Goal: Obtain resource: Obtain resource

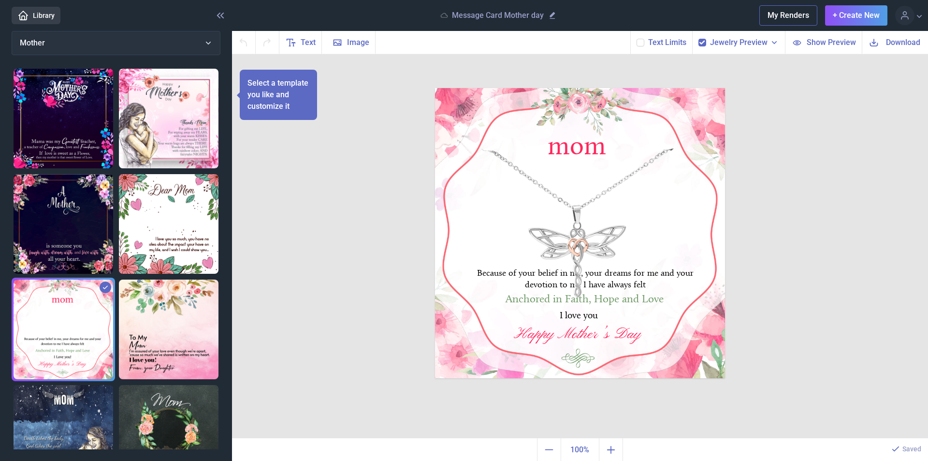
click at [638, 225] on img at bounding box center [580, 233] width 290 height 290
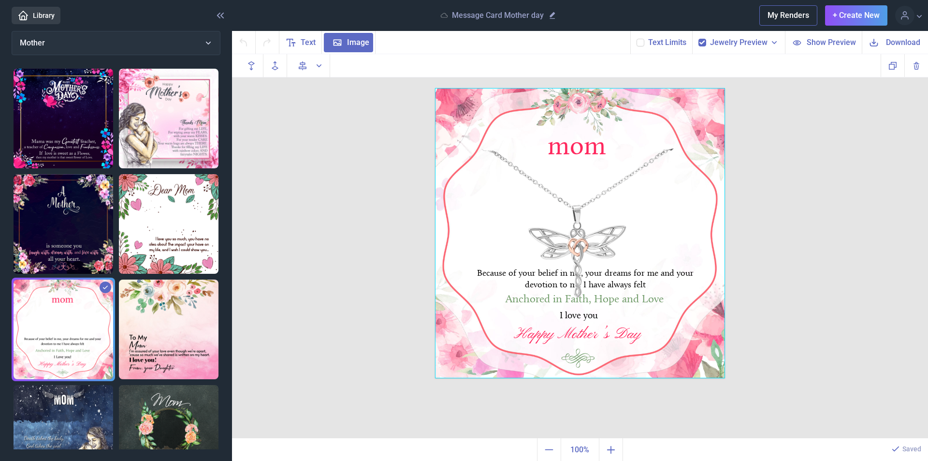
click at [607, 230] on div at bounding box center [580, 233] width 290 height 290
click at [897, 41] on span "Download" at bounding box center [903, 42] width 34 height 11
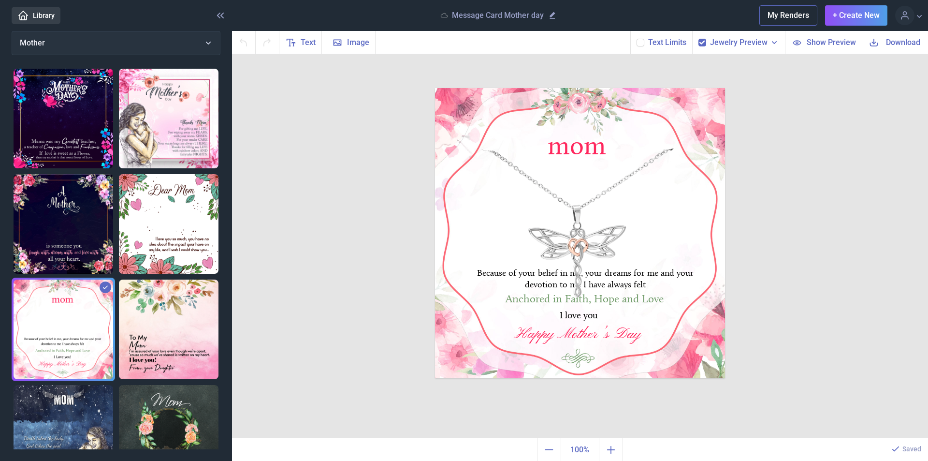
click at [642, 46] on label at bounding box center [641, 43] width 8 height 8
click at [637, 39] on input "checkbox" at bounding box center [636, 38] width 0 height 0
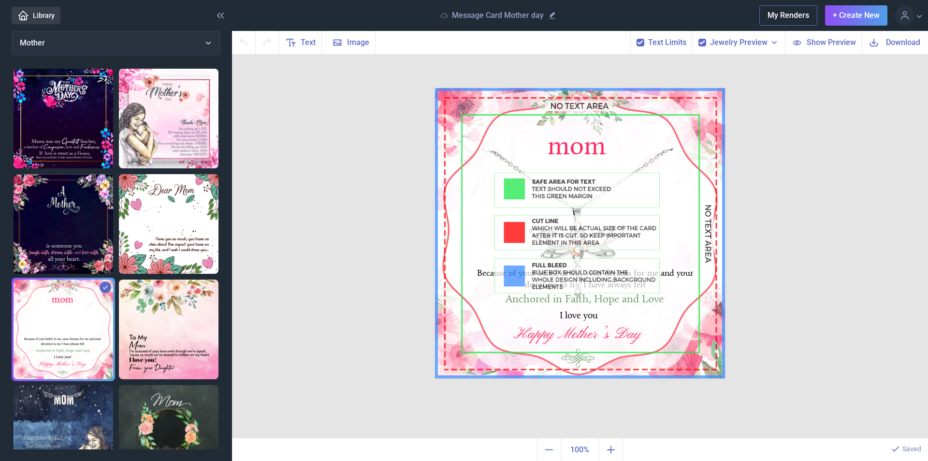
click at [643, 43] on use at bounding box center [640, 43] width 5 height 4
click at [637, 39] on input "checkbox" at bounding box center [636, 38] width 0 height 0
checkbox input "false"
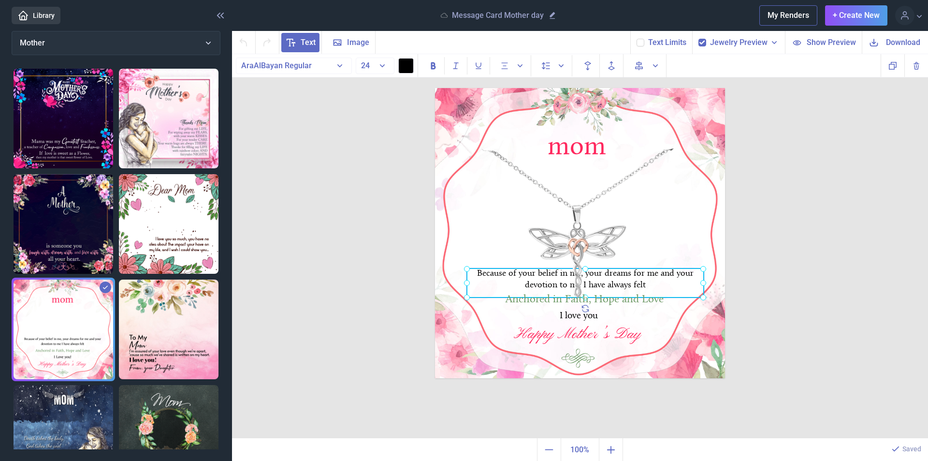
click at [435, 88] on div "Because of your belief in me, your dreams for me and your devotion to me I have…" at bounding box center [435, 88] width 0 height 0
click at [579, 88] on div "Happy Mother’s Day" at bounding box center [580, 88] width 290 height 0
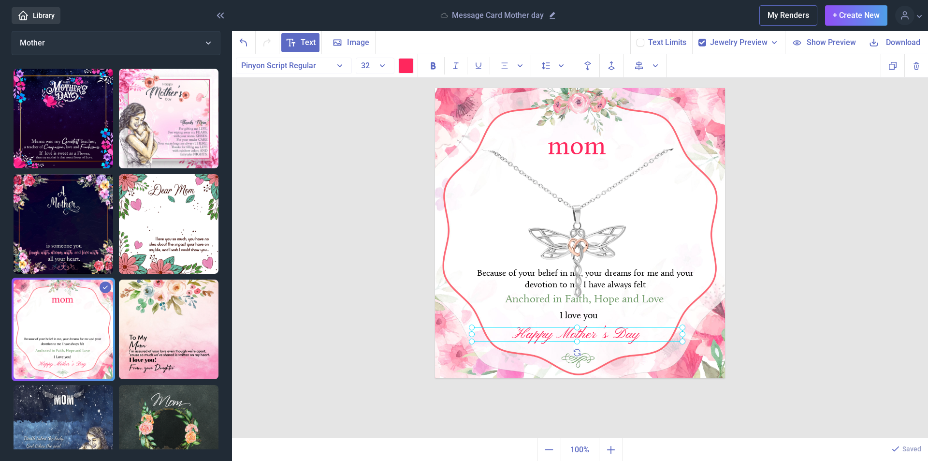
click at [583, 335] on div at bounding box center [577, 334] width 211 height 15
click at [612, 335] on div "Happy Mother’s Day" at bounding box center [577, 334] width 211 height 15
click at [653, 335] on div "Happy Mother’s Day" at bounding box center [577, 334] width 211 height 15
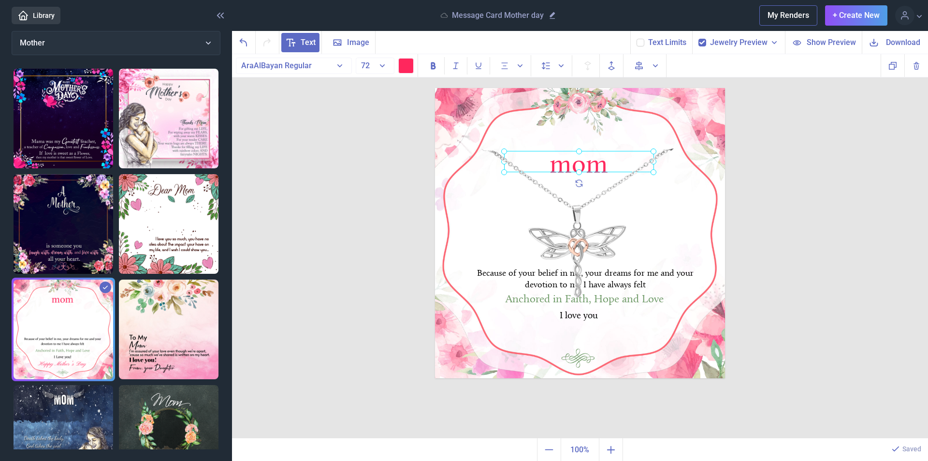
drag, startPoint x: 582, startPoint y: 150, endPoint x: 584, endPoint y: 168, distance: 18.5
click at [435, 88] on div "mom" at bounding box center [435, 88] width 0 height 0
drag, startPoint x: 582, startPoint y: 165, endPoint x: 581, endPoint y: 154, distance: 10.6
click at [581, 154] on div at bounding box center [579, 152] width 150 height 21
click at [581, 155] on div at bounding box center [579, 150] width 150 height 21
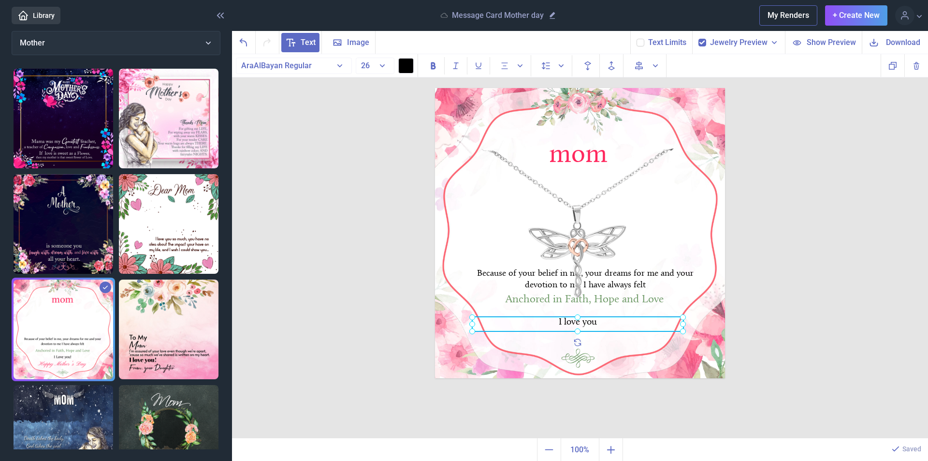
click at [435, 88] on div "I love you" at bounding box center [435, 88] width 0 height 0
click at [585, 320] on div at bounding box center [577, 324] width 211 height 15
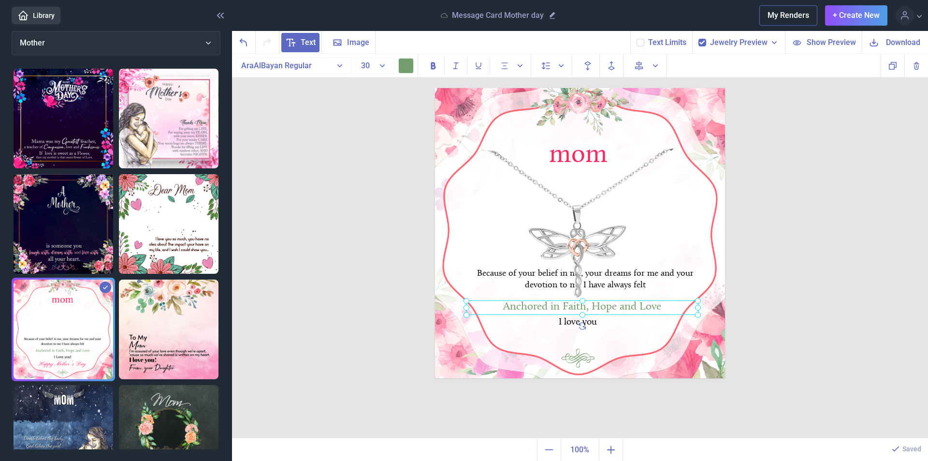
drag, startPoint x: 605, startPoint y: 302, endPoint x: 603, endPoint y: 309, distance: 7.6
click at [435, 88] on div "Anchored in Faith, Hope and Love" at bounding box center [435, 88] width 0 height 0
drag, startPoint x: 613, startPoint y: 278, endPoint x: 612, endPoint y: 285, distance: 7.3
click at [435, 88] on div "Because of your belief in me, your dreams for me and your devotion to me I have…" at bounding box center [435, 88] width 0 height 0
click at [612, 285] on div at bounding box center [584, 290] width 237 height 29
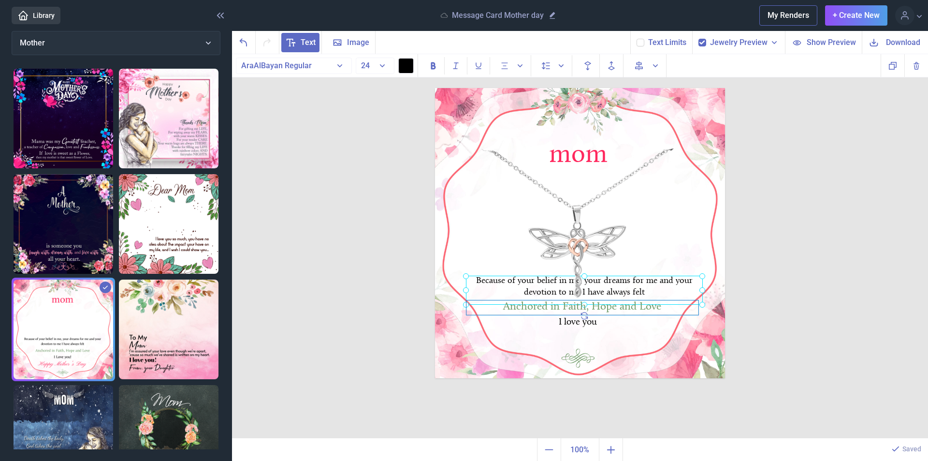
click at [537, 88] on div "Anchored in Faith, Hope and Love" at bounding box center [580, 88] width 290 height 0
click at [535, 310] on div at bounding box center [582, 307] width 232 height 15
click at [673, 305] on div at bounding box center [582, 307] width 232 height 15
click at [670, 305] on div "Anchored in Faith, Hope and Love" at bounding box center [582, 307] width 232 height 15
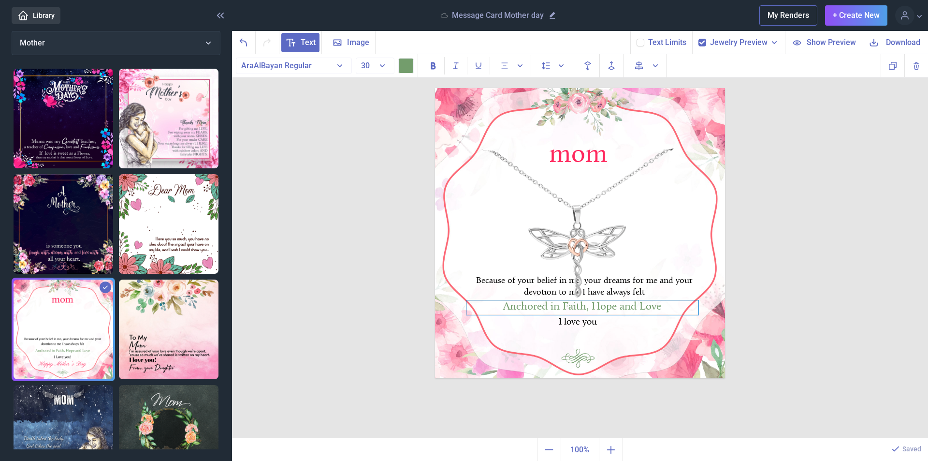
click at [670, 306] on div "Anchored in Faith, Hope and Love" at bounding box center [582, 307] width 232 height 15
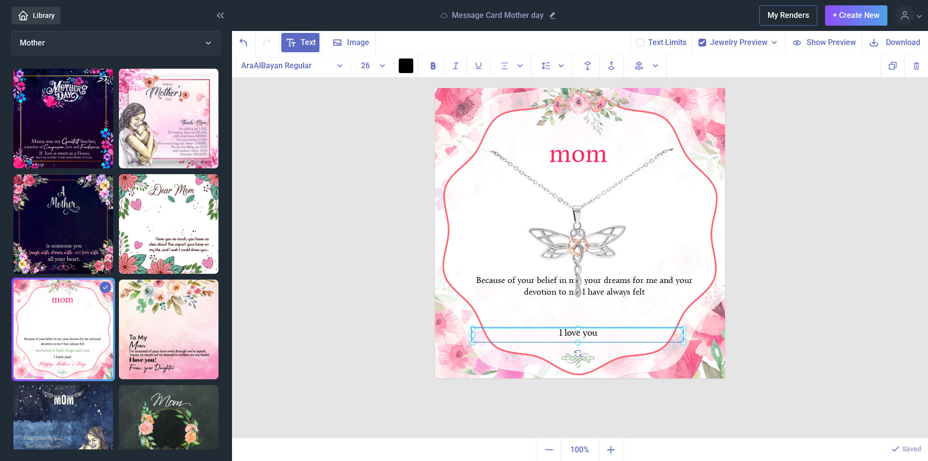
drag, startPoint x: 586, startPoint y: 325, endPoint x: 587, endPoint y: 336, distance: 11.1
click at [587, 336] on div "mom Because of your belief in me, your dreams for me and your devotion to me I …" at bounding box center [580, 233] width 290 height 290
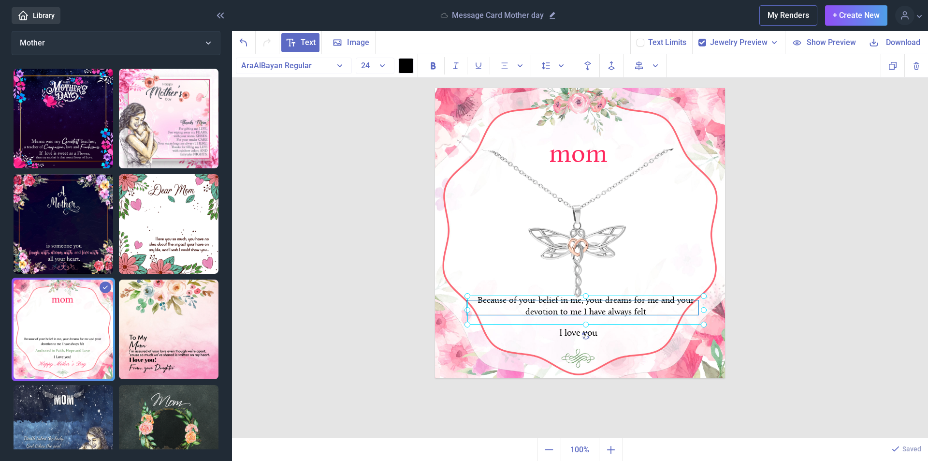
drag, startPoint x: 611, startPoint y: 282, endPoint x: 612, endPoint y: 302, distance: 19.9
click at [612, 302] on div "mom Because of your belief in me, your dreams for me and your devotion to me I …" at bounding box center [580, 233] width 290 height 290
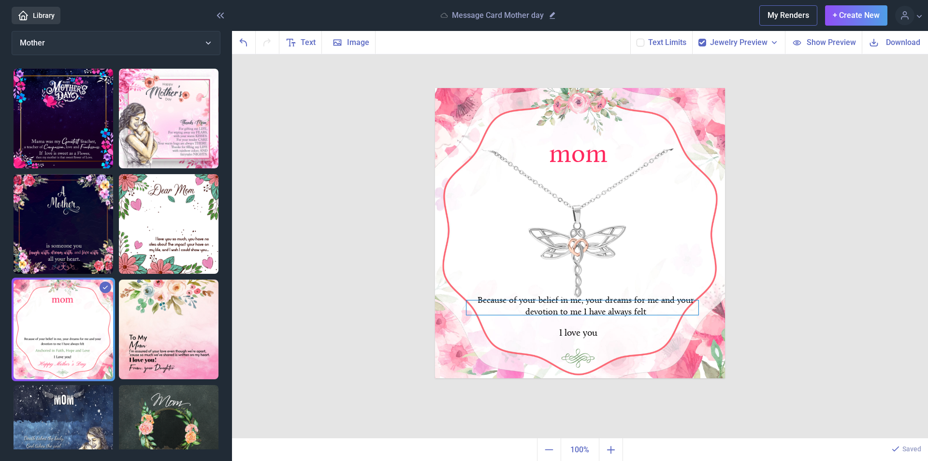
click at [573, 88] on div at bounding box center [580, 88] width 290 height 0
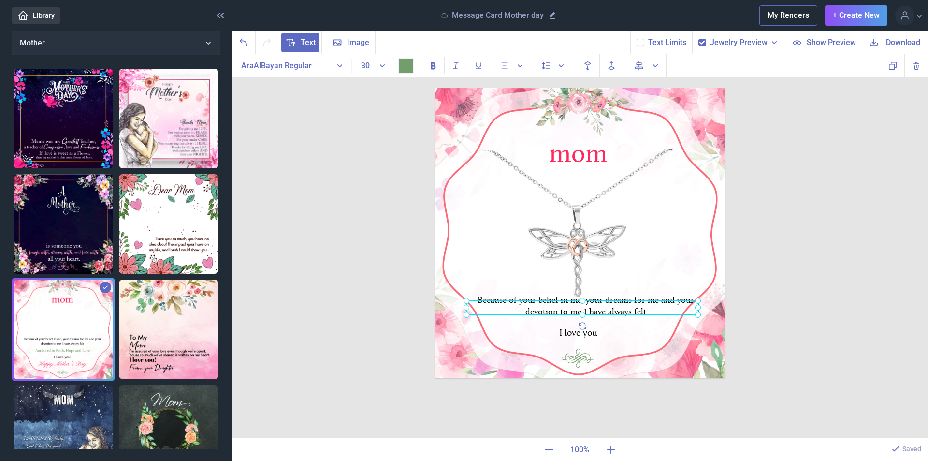
click at [573, 308] on div at bounding box center [582, 307] width 232 height 15
click at [435, 88] on div "Because of your belief in me, your dreams for me and your devotion to me I have…" at bounding box center [435, 88] width 0 height 0
drag, startPoint x: 600, startPoint y: 307, endPoint x: 593, endPoint y: 307, distance: 7.3
click at [593, 307] on div at bounding box center [575, 307] width 232 height 15
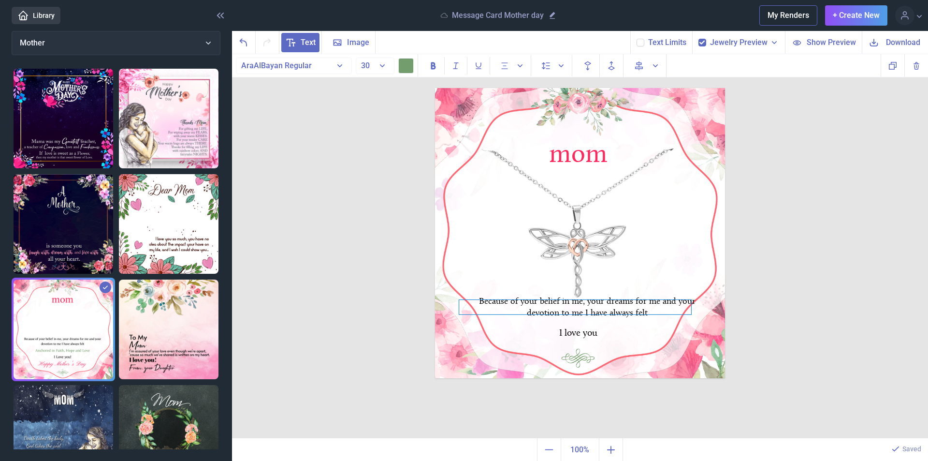
click at [597, 307] on div at bounding box center [575, 307] width 232 height 15
click at [651, 260] on img at bounding box center [580, 233] width 290 height 290
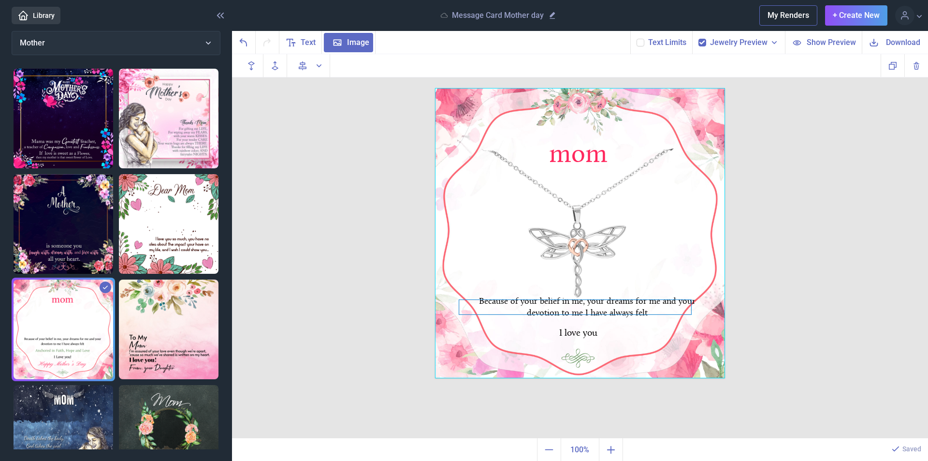
click at [604, 311] on div at bounding box center [575, 307] width 232 height 15
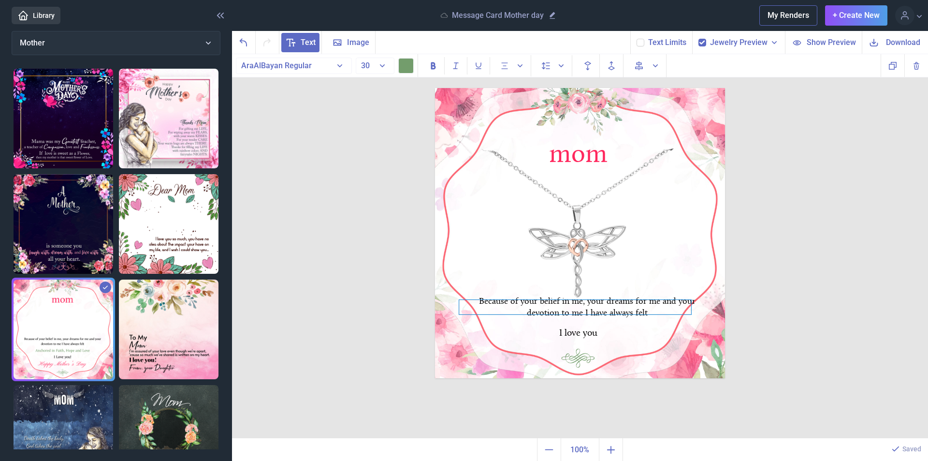
click at [603, 311] on div at bounding box center [575, 307] width 232 height 15
click at [628, 303] on div at bounding box center [575, 307] width 232 height 15
click at [797, 198] on div "mom Because of your belief in me, your dreams for me and your devotion to me I …" at bounding box center [580, 246] width 696 height 384
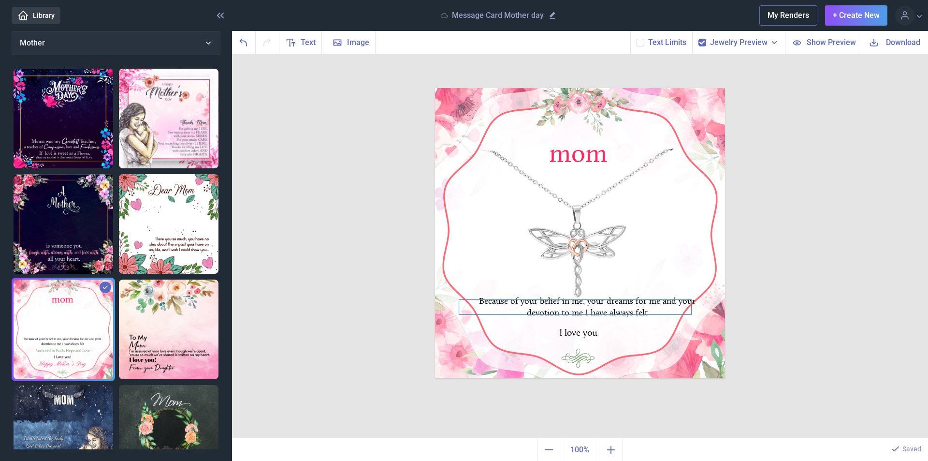
click at [534, 88] on div at bounding box center [580, 88] width 290 height 0
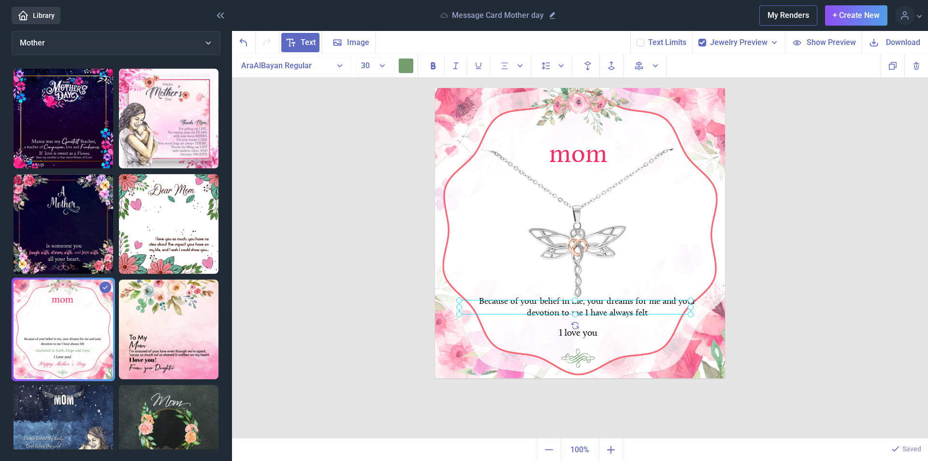
click at [610, 309] on div at bounding box center [575, 307] width 232 height 15
click at [554, 307] on div at bounding box center [575, 306] width 232 height 15
click at [549, 300] on div at bounding box center [575, 306] width 232 height 15
click at [563, 305] on div at bounding box center [575, 306] width 232 height 15
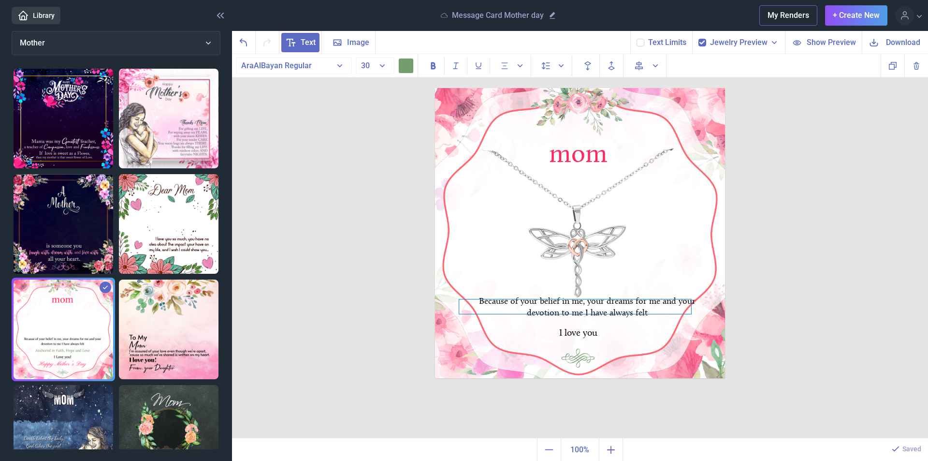
click at [563, 305] on div at bounding box center [575, 306] width 232 height 15
click at [568, 305] on div at bounding box center [575, 306] width 232 height 15
click at [566, 311] on div at bounding box center [575, 306] width 232 height 15
click at [572, 88] on div "Because of your belief in me, your dreams for me and your devotion to me I have…" at bounding box center [580, 88] width 290 height 0
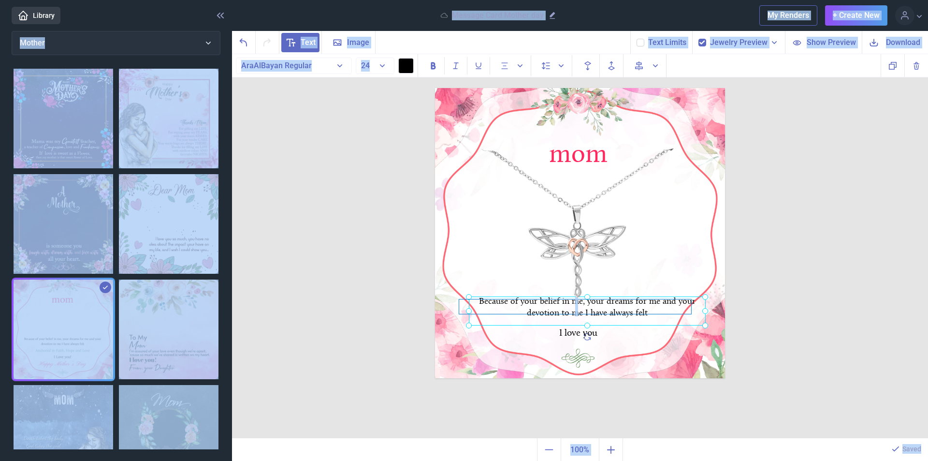
click at [631, 299] on div at bounding box center [575, 306] width 232 height 15
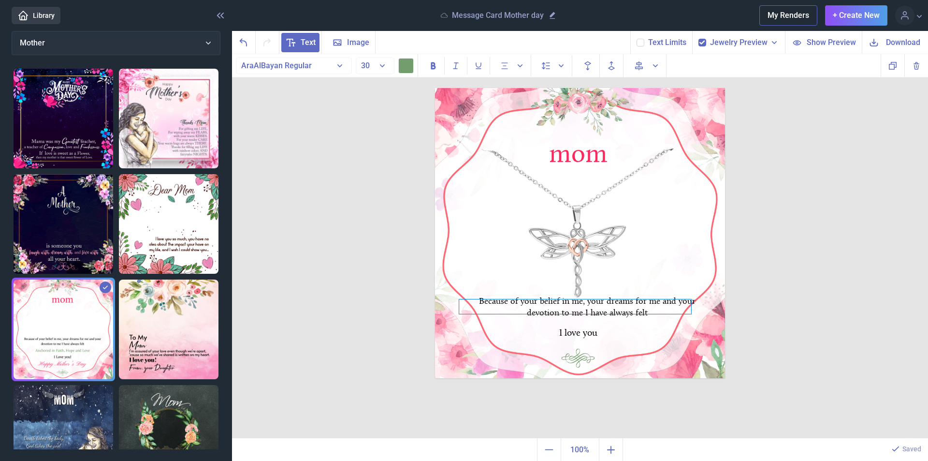
click at [606, 306] on div at bounding box center [575, 306] width 232 height 15
click at [584, 305] on div at bounding box center [575, 306] width 232 height 15
click at [569, 310] on div at bounding box center [575, 306] width 232 height 15
click at [568, 309] on div at bounding box center [575, 306] width 232 height 15
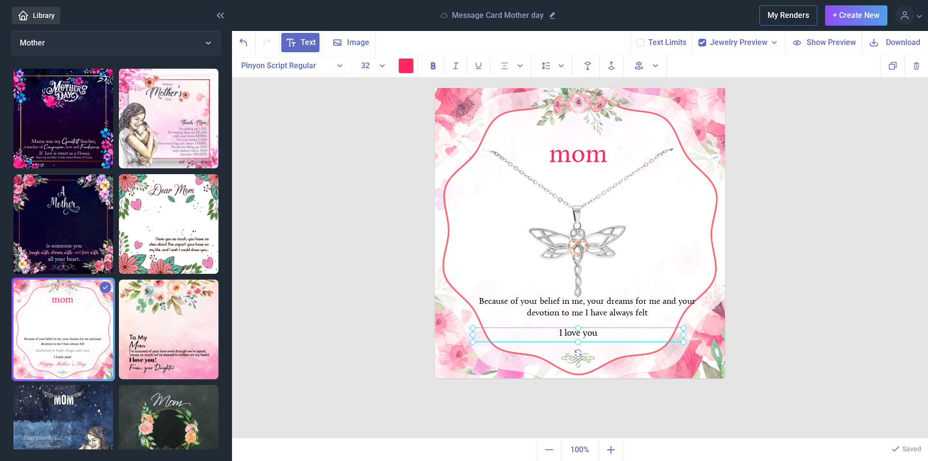
drag, startPoint x: 509, startPoint y: 329, endPoint x: 524, endPoint y: 327, distance: 16.0
click at [435, 88] on div at bounding box center [435, 88] width 0 height 0
click at [435, 88] on div "Because of your belief in me, your dreams for me and your devotion to me I have…" at bounding box center [435, 88] width 0 height 0
click at [598, 300] on div at bounding box center [575, 306] width 232 height 15
drag, startPoint x: 528, startPoint y: 305, endPoint x: 525, endPoint y: 312, distance: 8.3
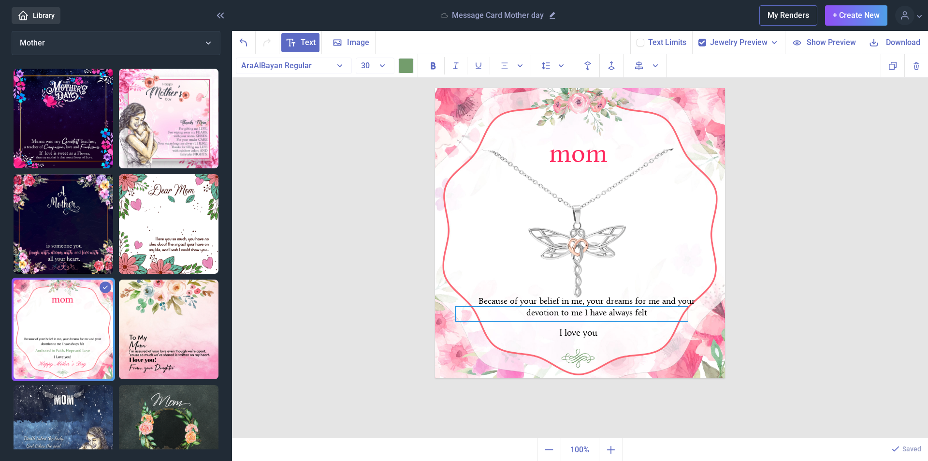
click at [525, 312] on div at bounding box center [572, 313] width 232 height 15
click at [524, 88] on div "Because of your belief in me, your dreams for me and your devotion to me I have…" at bounding box center [580, 88] width 290 height 0
click at [524, 300] on div at bounding box center [583, 310] width 237 height 29
click at [514, 246] on img at bounding box center [580, 233] width 290 height 290
click at [613, 313] on div at bounding box center [572, 313] width 232 height 15
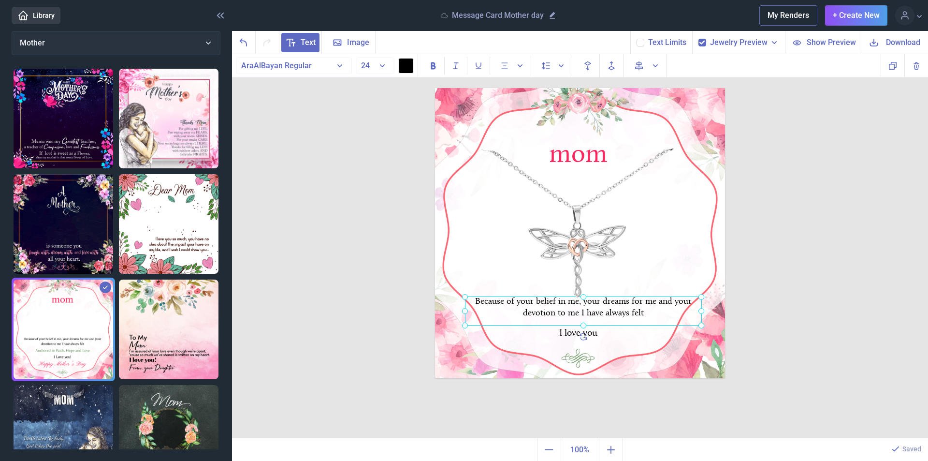
click at [435, 88] on div "Because of your belief in me, your dreams for me and your devotion to me I have…" at bounding box center [435, 88] width 0 height 0
click at [607, 311] on div at bounding box center [572, 314] width 232 height 15
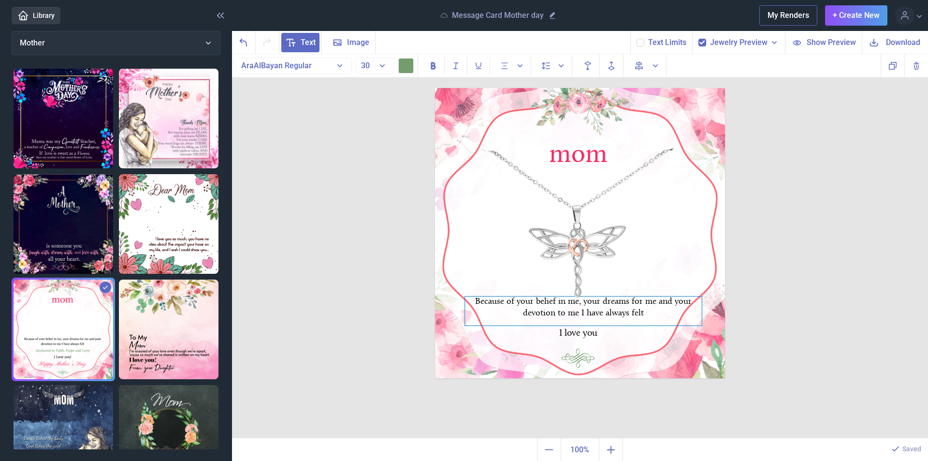
click at [566, 88] on div "Because of your belief in me, your dreams for me and your devotion to me I have…" at bounding box center [580, 88] width 290 height 0
click at [551, 130] on span "Delete" at bounding box center [543, 130] width 22 height 12
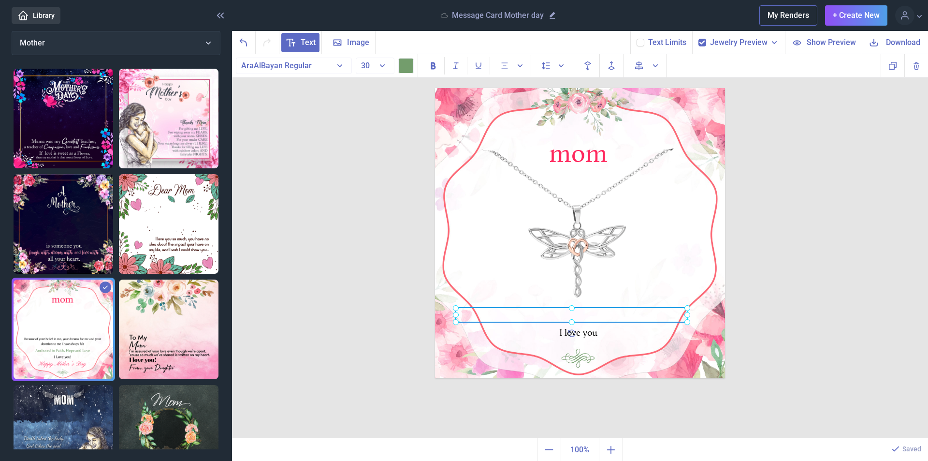
click at [435, 88] on div at bounding box center [435, 88] width 0 height 0
click at [522, 312] on div at bounding box center [572, 314] width 232 height 15
click at [521, 312] on div at bounding box center [572, 314] width 232 height 15
paste div
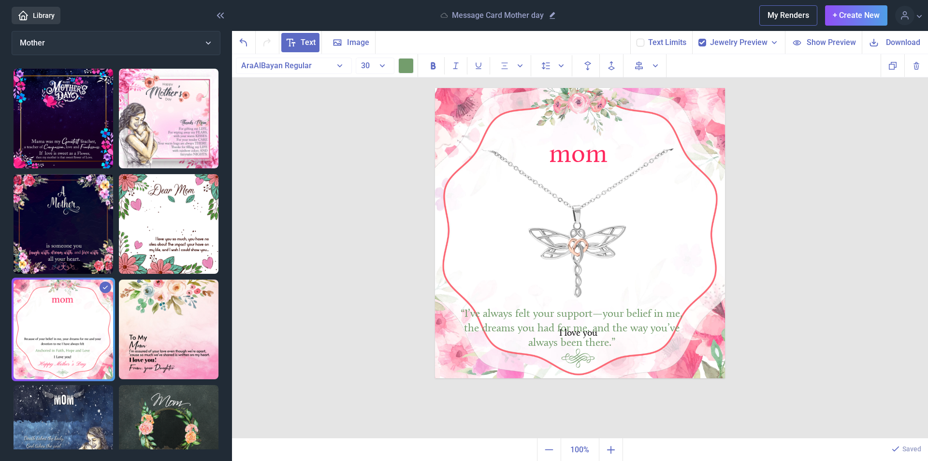
click at [665, 285] on img at bounding box center [580, 233] width 290 height 290
drag, startPoint x: 539, startPoint y: 316, endPoint x: 544, endPoint y: 306, distance: 11.2
click at [544, 306] on div "“I’ve always felt your support—your belief in me, the dreams you had for me, an…" at bounding box center [577, 304] width 232 height 15
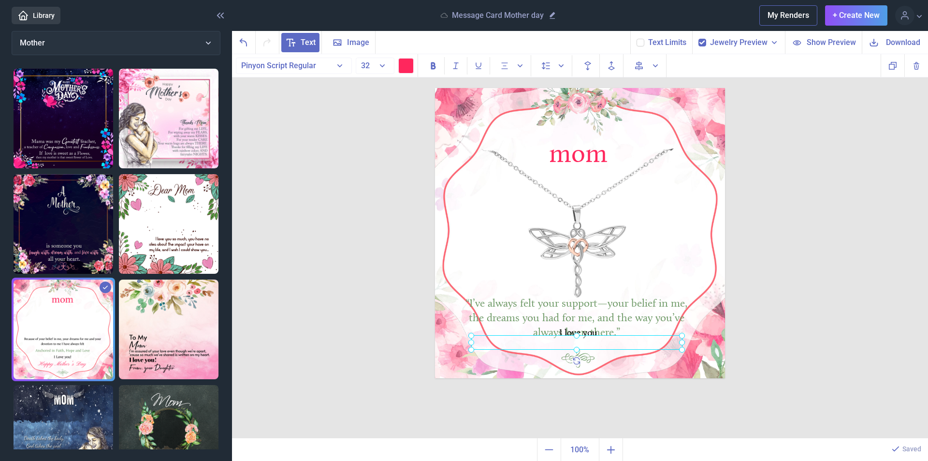
drag, startPoint x: 579, startPoint y: 335, endPoint x: 577, endPoint y: 343, distance: 8.0
click at [435, 88] on div at bounding box center [435, 88] width 0 height 0
drag, startPoint x: 582, startPoint y: 330, endPoint x: 581, endPoint y: 340, distance: 10.3
click at [581, 340] on div "mom “I’ve always felt your support—your belief in me, the dreams you had for me…" at bounding box center [580, 233] width 290 height 290
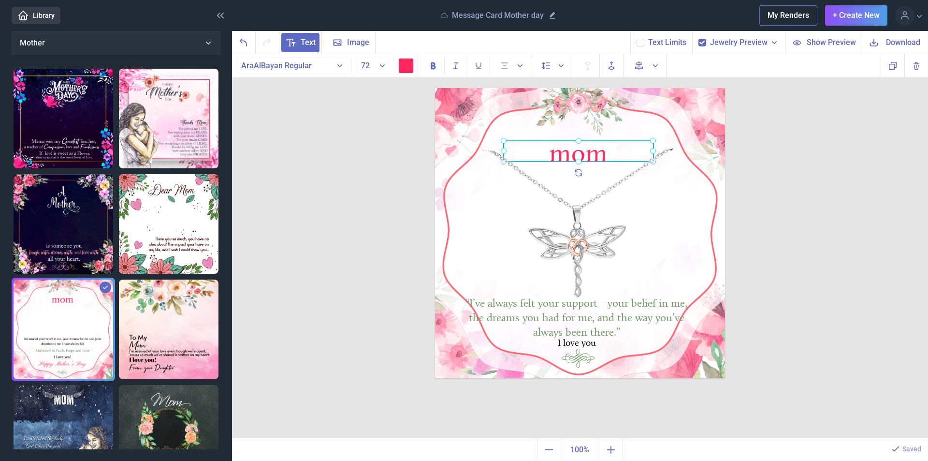
click at [435, 88] on div "mom" at bounding box center [435, 88] width 0 height 0
click at [341, 66] on button "AraAlBayan Regular" at bounding box center [294, 66] width 116 height 16
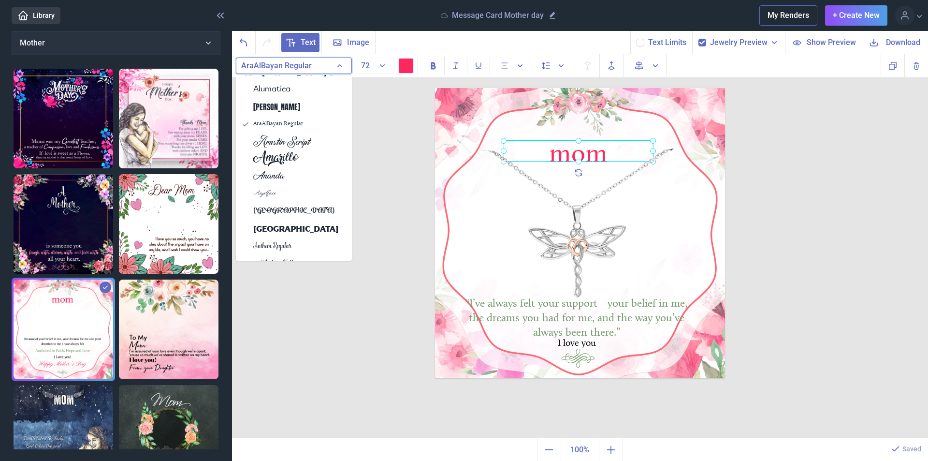
scroll to position [290, 0]
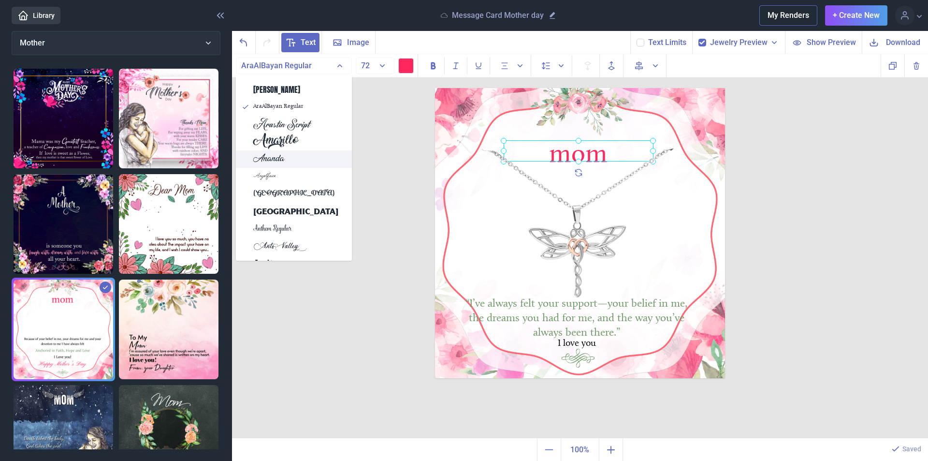
click at [275, 161] on span "Ananda" at bounding box center [268, 159] width 31 height 12
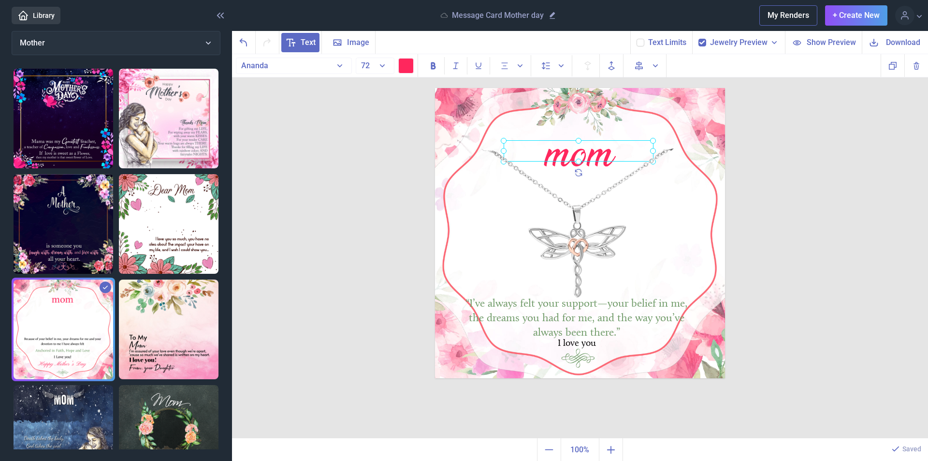
click at [673, 213] on img at bounding box center [580, 233] width 290 height 290
click at [582, 161] on div "mom" at bounding box center [579, 150] width 150 height 21
click at [573, 174] on icon at bounding box center [579, 173] width 14 height 14
click at [573, 155] on div at bounding box center [579, 150] width 150 height 21
click at [574, 161] on div "mom" at bounding box center [579, 150] width 150 height 21
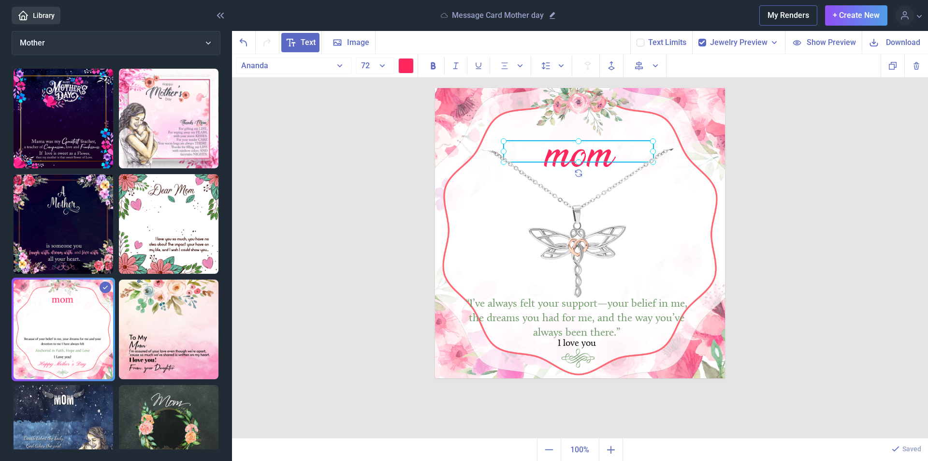
click at [587, 162] on div "mom" at bounding box center [579, 151] width 150 height 21
click at [580, 148] on div at bounding box center [579, 151] width 150 height 21
drag, startPoint x: 636, startPoint y: 160, endPoint x: 634, endPoint y: 171, distance: 10.3
click at [634, 171] on div at bounding box center [577, 161] width 150 height 21
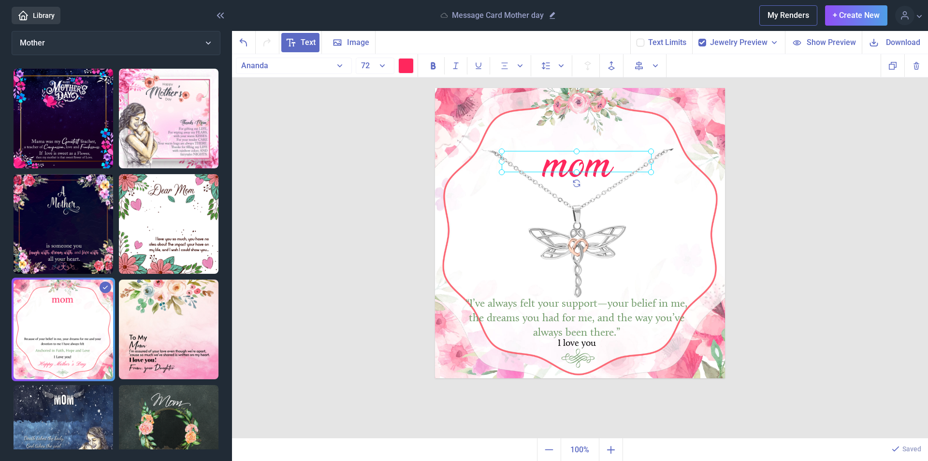
click at [545, 168] on div at bounding box center [577, 161] width 150 height 21
click at [544, 168] on div "mom" at bounding box center [577, 161] width 150 height 21
click at [543, 169] on div "mom" at bounding box center [577, 161] width 150 height 21
click at [647, 256] on img at bounding box center [580, 233] width 290 height 290
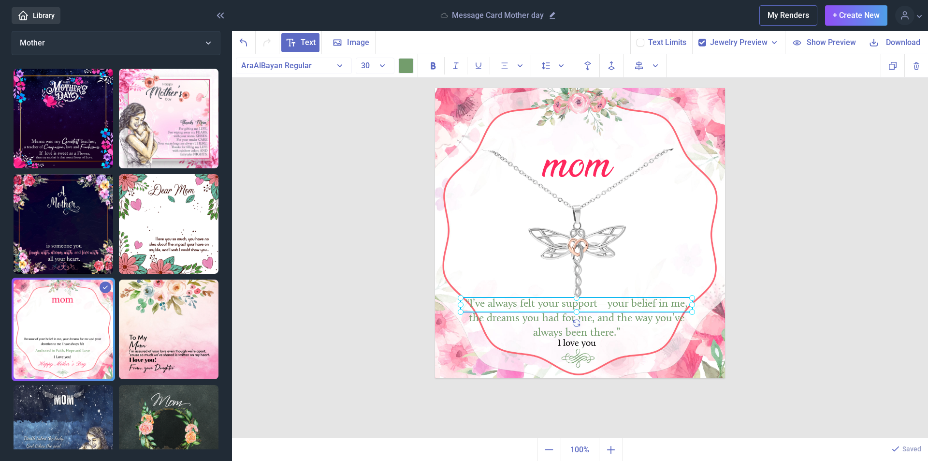
click at [435, 88] on div "“I’ve always felt your support—your belief in me, the dreams you had for me, an…" at bounding box center [435, 88] width 0 height 0
click at [385, 65] on button "30" at bounding box center [375, 66] width 39 height 16
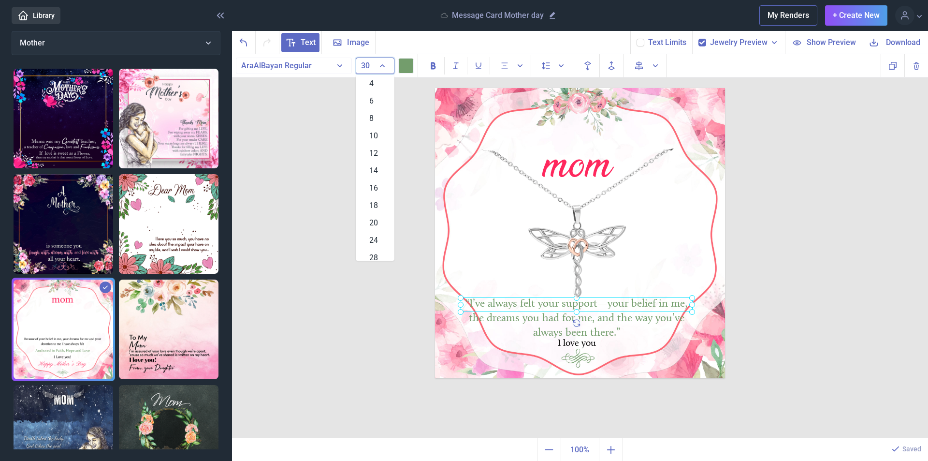
click at [383, 65] on button "30" at bounding box center [375, 66] width 39 height 16
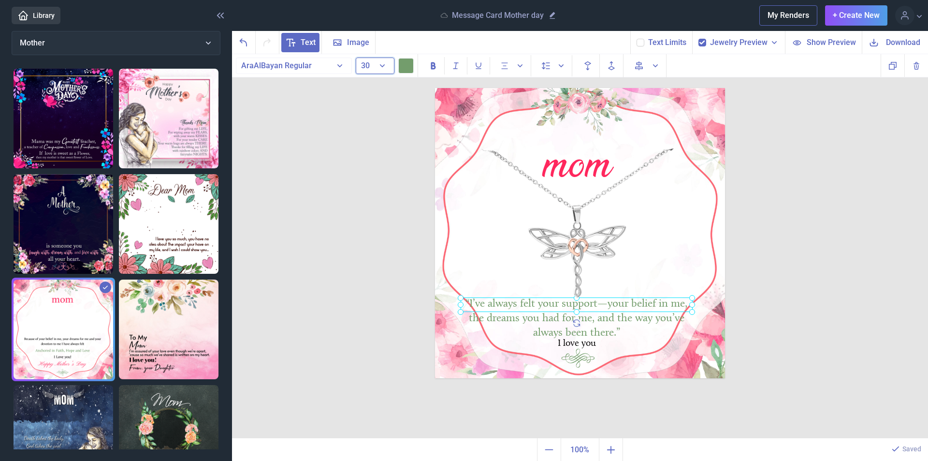
click at [383, 65] on button "30" at bounding box center [375, 66] width 39 height 16
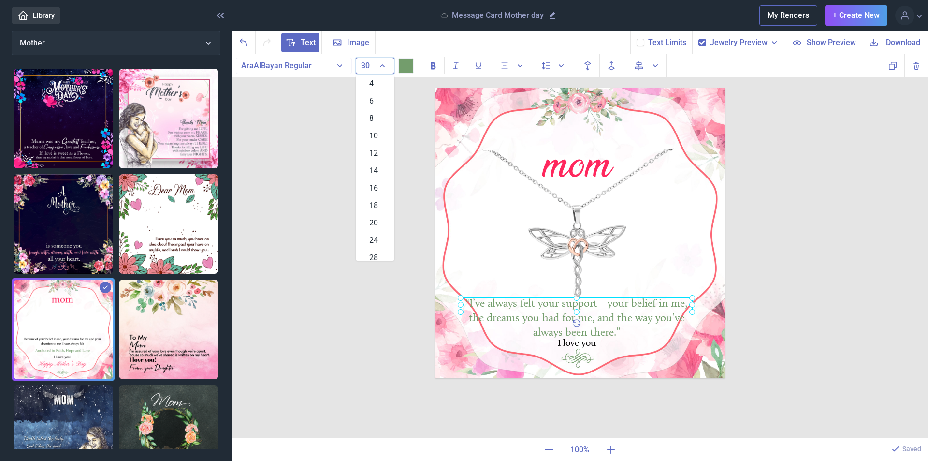
click at [383, 65] on button "30" at bounding box center [375, 66] width 39 height 16
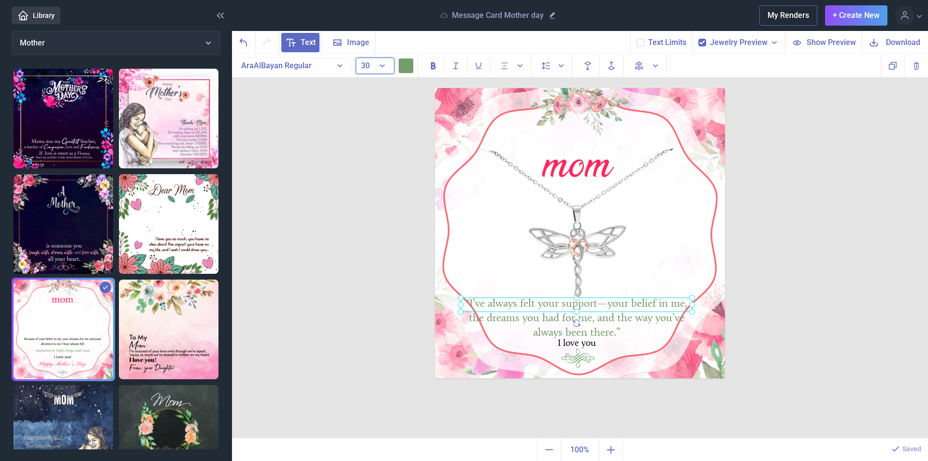
click at [383, 66] on button "30" at bounding box center [375, 66] width 39 height 16
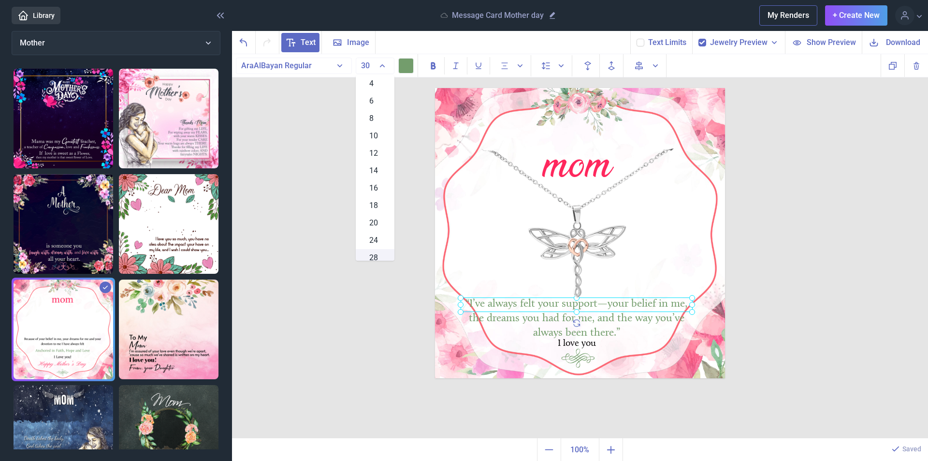
click at [375, 255] on span "28" at bounding box center [373, 258] width 9 height 12
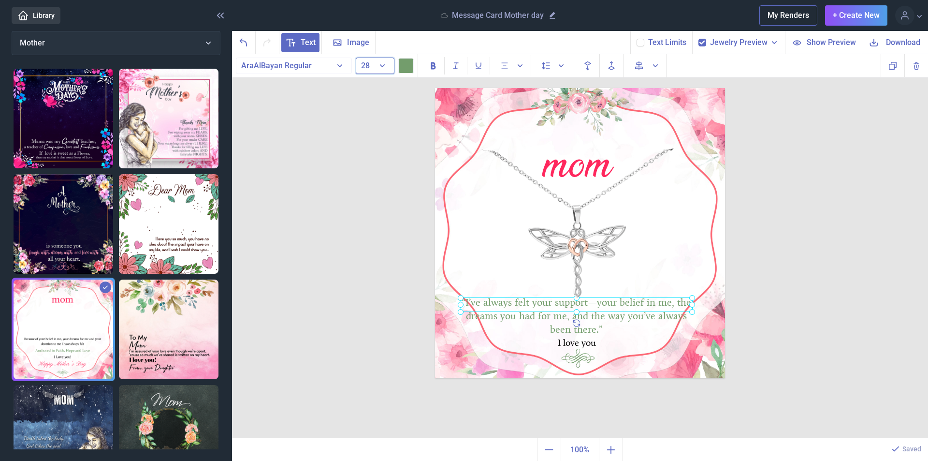
click at [383, 67] on button "28" at bounding box center [375, 66] width 39 height 16
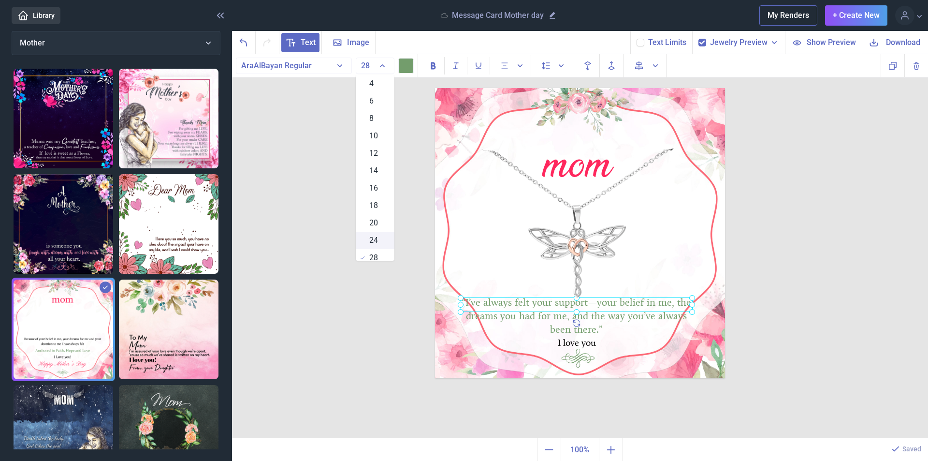
click at [375, 237] on span "24" at bounding box center [373, 240] width 9 height 12
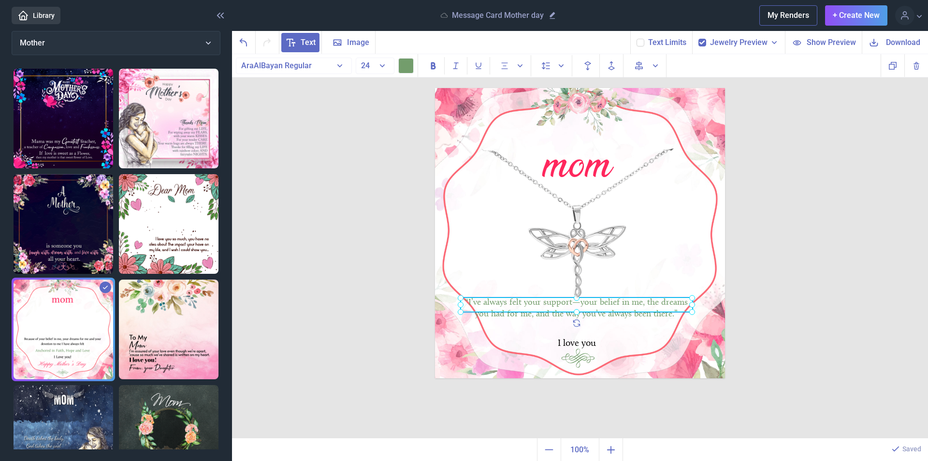
click at [626, 312] on div "“I’ve always felt your support—your belief in me, the dreams you had for me, an…" at bounding box center [577, 304] width 232 height 15
click at [650, 302] on div at bounding box center [577, 304] width 232 height 15
click at [649, 302] on div at bounding box center [577, 304] width 232 height 15
click at [647, 301] on div "“I’ve always felt your support—your belief in me, the dreams you had for me, an…" at bounding box center [577, 304] width 232 height 15
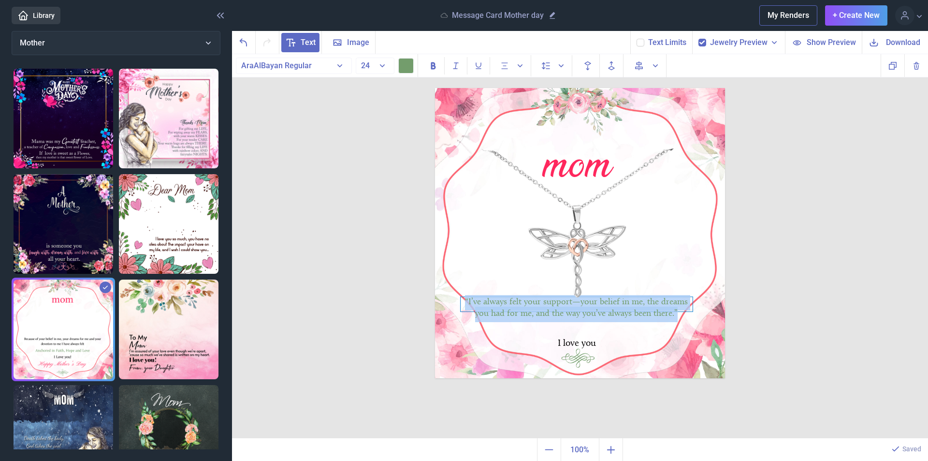
click at [647, 301] on div "“I’ve always felt your support—your belief in me, the dreams you had for me, an…" at bounding box center [577, 304] width 232 height 15
click at [435, 88] on div at bounding box center [435, 88] width 0 height 0
click at [624, 311] on div "“I’ve always felt your support—your belief in me, the dreams you had for me, an…" at bounding box center [577, 304] width 232 height 15
click at [626, 305] on div "“I’ve always felt your support—your belief in me, the dreams you had for me, an…" at bounding box center [576, 304] width 232 height 15
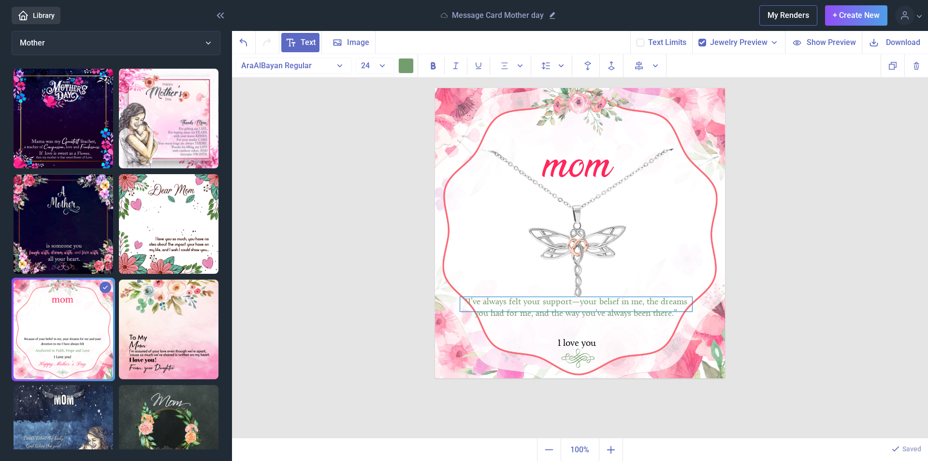
click at [648, 302] on div "“I’ve always felt your support—your belief in me, the dreams you had for me, an…" at bounding box center [576, 304] width 232 height 15
click at [644, 302] on div "“I’ve always felt your support—your belief in me, the dreams you had for me, an…" at bounding box center [576, 304] width 232 height 15
click at [616, 313] on div "the dreams you had for me, and the way you’ve always been there.”" at bounding box center [576, 319] width 232 height 23
click at [653, 245] on img at bounding box center [580, 233] width 290 height 290
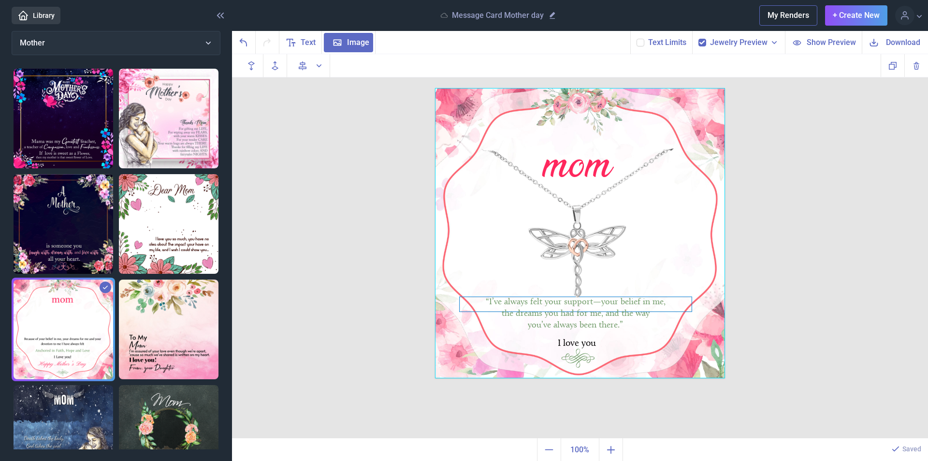
click at [667, 303] on div "“I’ve always felt your support—your belief in me, the dreams you had for me, an…" at bounding box center [576, 304] width 232 height 15
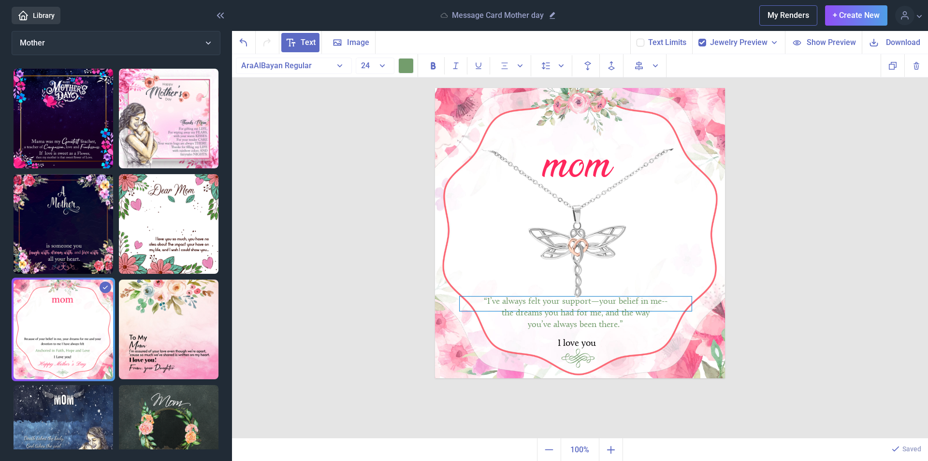
click at [597, 300] on div "“I’ve always felt your support—your belief in me-- the dreams you had for me, a…" at bounding box center [576, 303] width 232 height 15
click at [596, 299] on div "“I’ve always felt your support—your belief in me-- the dreams you had for me, a…" at bounding box center [576, 303] width 232 height 15
click at [667, 302] on div "“I’ve always felt your support-your belief in me-- the dreams you had for me, a…" at bounding box center [576, 303] width 232 height 15
click at [511, 330] on div "you’ve always been there.”" at bounding box center [576, 326] width 232 height 12
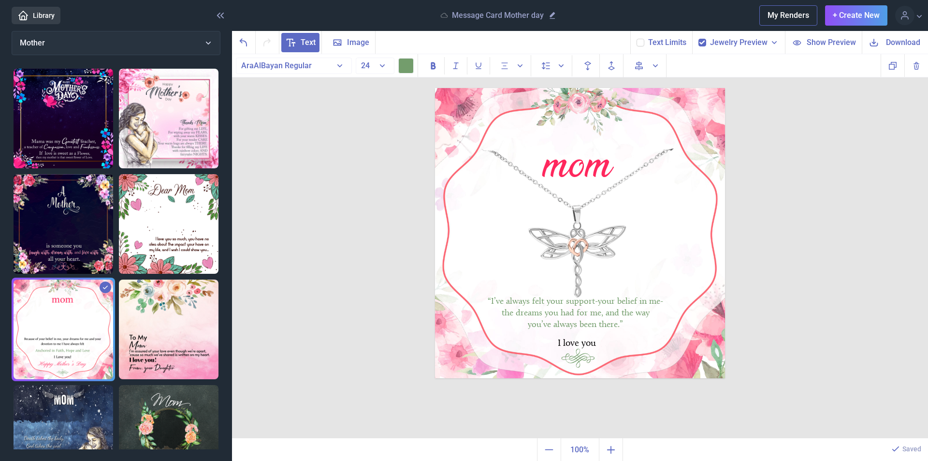
click at [682, 252] on img at bounding box center [580, 233] width 290 height 290
click at [604, 312] on div "the dreams you had for me, and the way" at bounding box center [576, 314] width 232 height 12
click at [852, 302] on div "mom “I’ve always felt your support-your belief in me- the dreams you had for me…" at bounding box center [580, 246] width 696 height 384
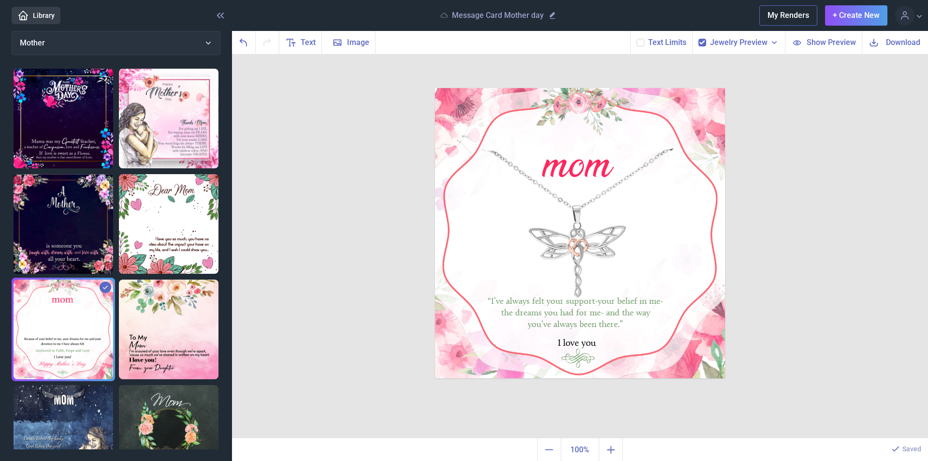
click at [887, 40] on span "Download" at bounding box center [903, 42] width 34 height 11
click at [351, 43] on span "Image" at bounding box center [358, 43] width 22 height 12
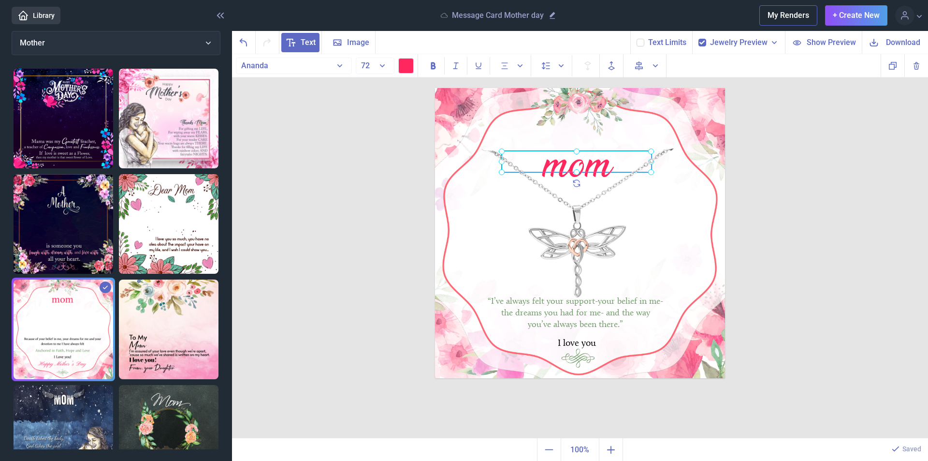
click at [435, 88] on div "mom" at bounding box center [435, 88] width 0 height 0
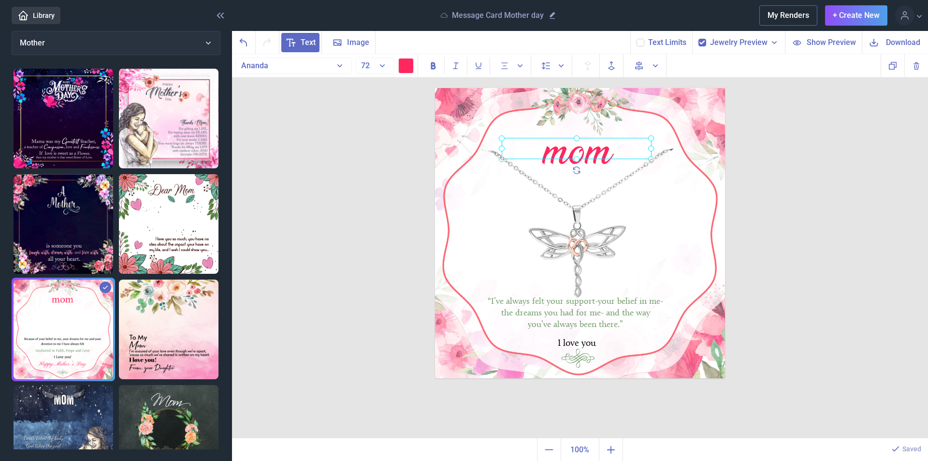
drag, startPoint x: 546, startPoint y: 160, endPoint x: 546, endPoint y: 147, distance: 13.1
click at [546, 147] on div at bounding box center [577, 148] width 150 height 21
click at [580, 150] on div at bounding box center [578, 151] width 150 height 21
click at [384, 63] on button "72" at bounding box center [375, 66] width 39 height 16
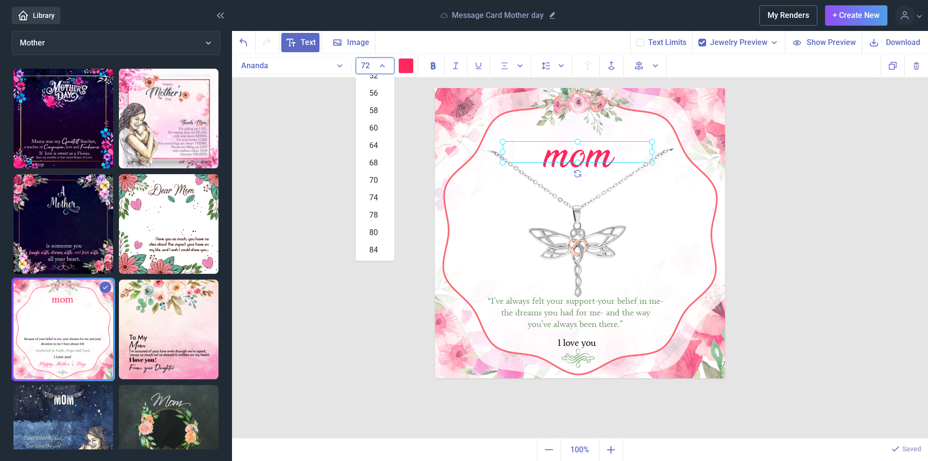
scroll to position [338, 0]
click at [376, 178] on div "74" at bounding box center [375, 180] width 39 height 17
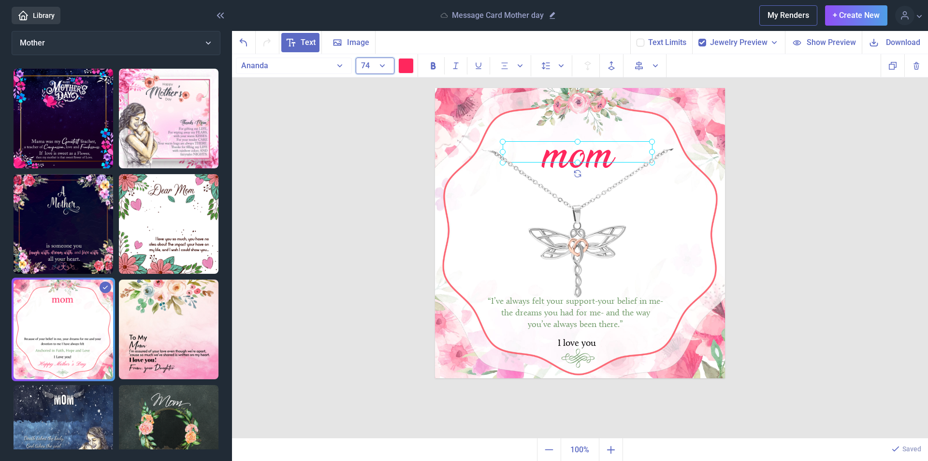
click at [381, 68] on button "74" at bounding box center [375, 66] width 39 height 16
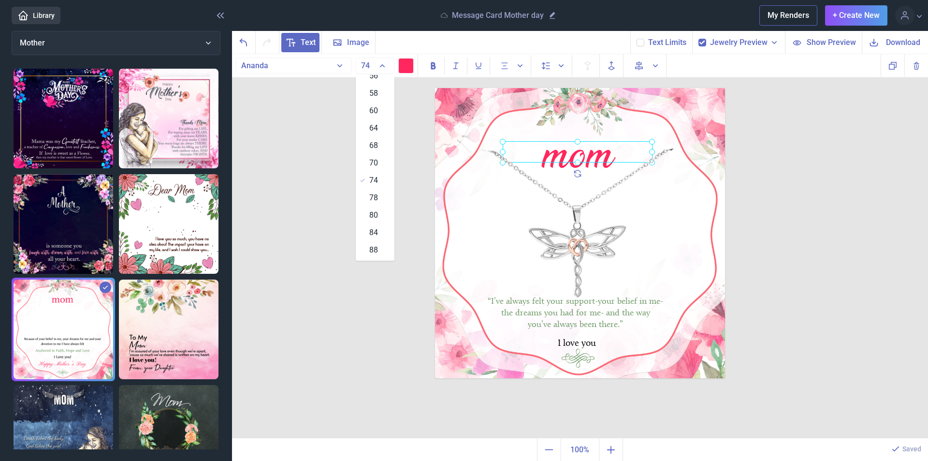
click at [377, 216] on div "80" at bounding box center [375, 214] width 39 height 17
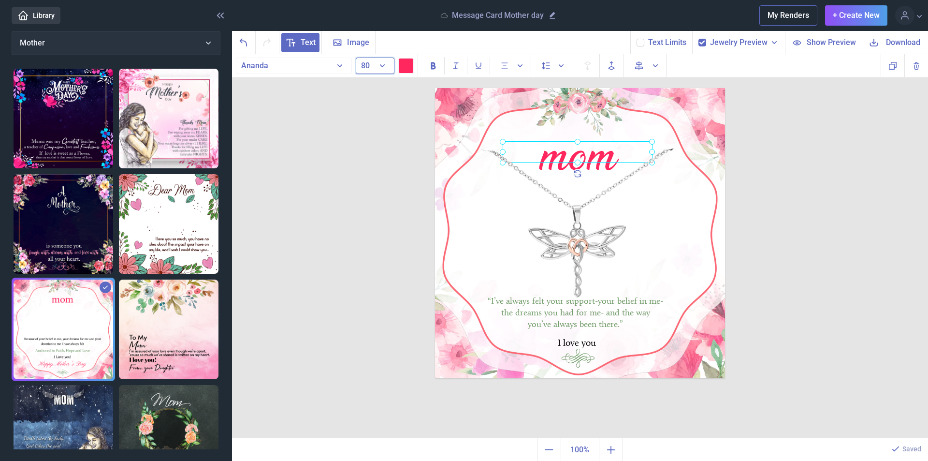
click at [381, 67] on button "80" at bounding box center [375, 66] width 39 height 16
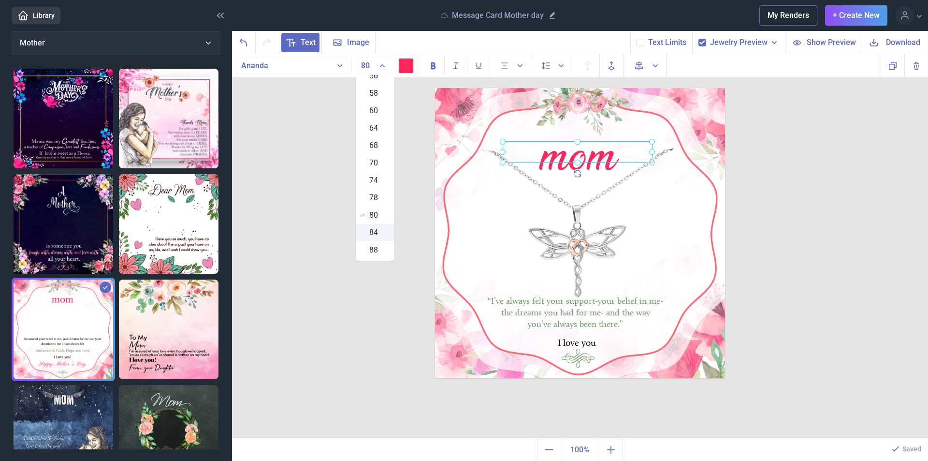
click at [372, 234] on span "84" at bounding box center [373, 233] width 9 height 12
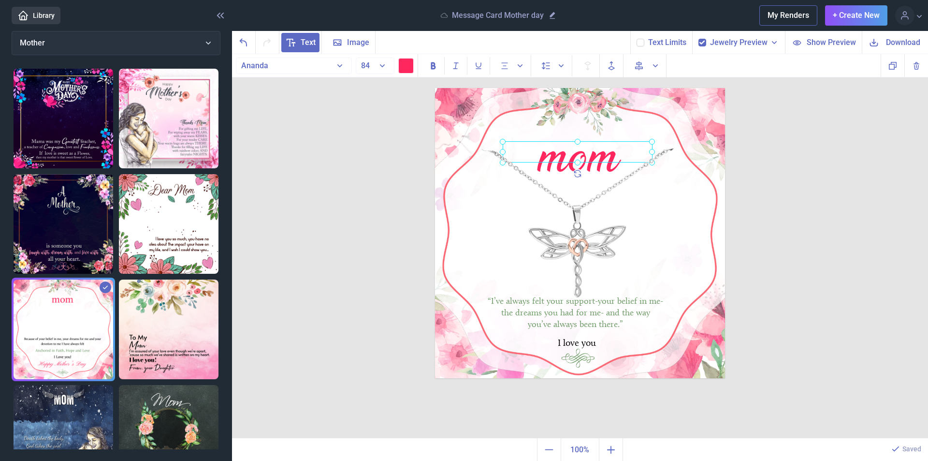
click at [631, 229] on img at bounding box center [580, 233] width 290 height 290
click at [586, 167] on div "mom" at bounding box center [577, 155] width 150 height 21
click at [675, 244] on img at bounding box center [580, 233] width 290 height 290
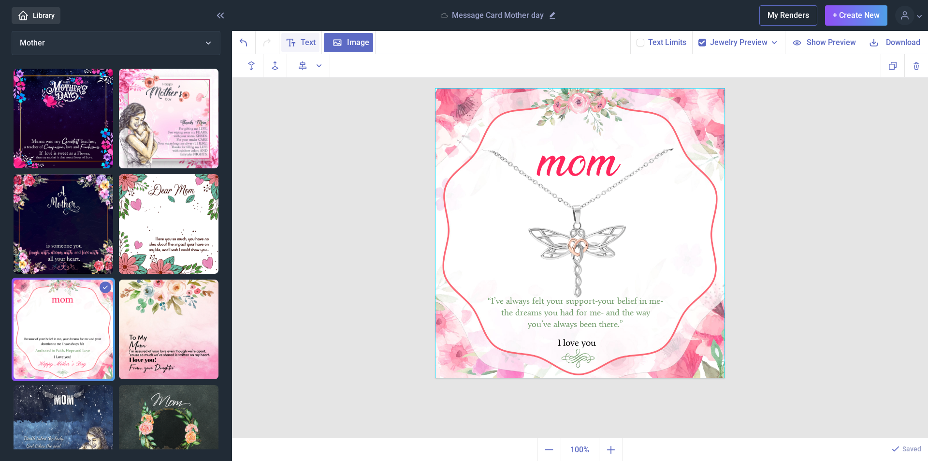
click at [292, 43] on use at bounding box center [291, 42] width 8 height 7
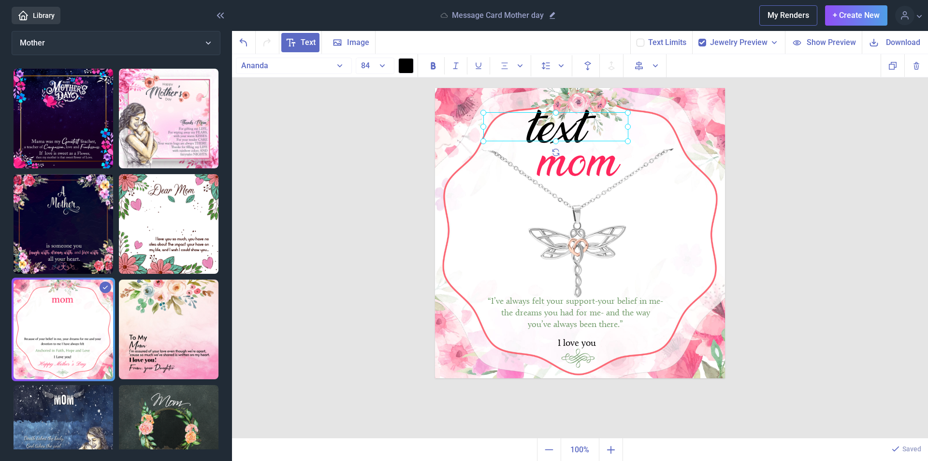
click at [548, 131] on div at bounding box center [555, 126] width 145 height 29
click at [382, 67] on button "84" at bounding box center [375, 66] width 39 height 16
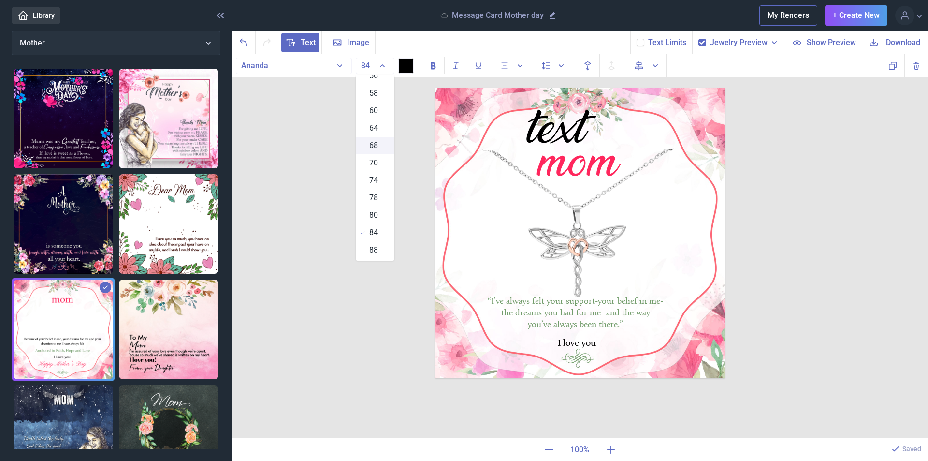
click at [377, 146] on div "68" at bounding box center [375, 145] width 39 height 17
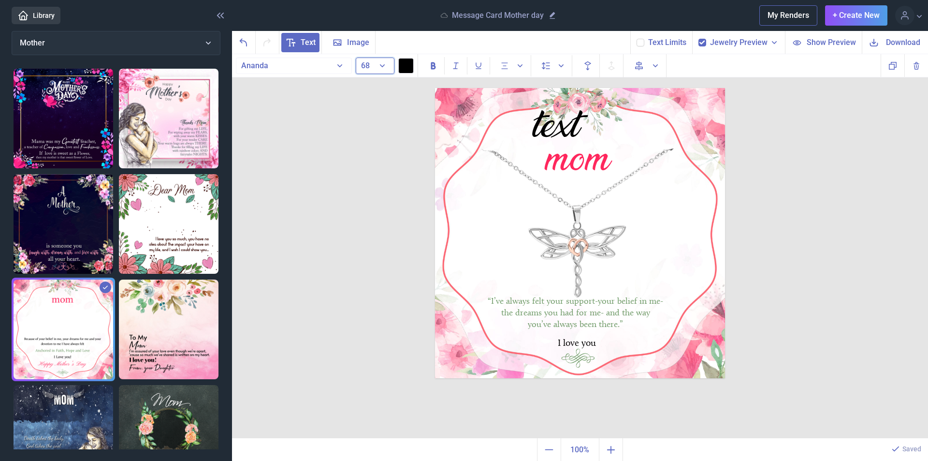
click at [384, 68] on button "68" at bounding box center [375, 66] width 39 height 16
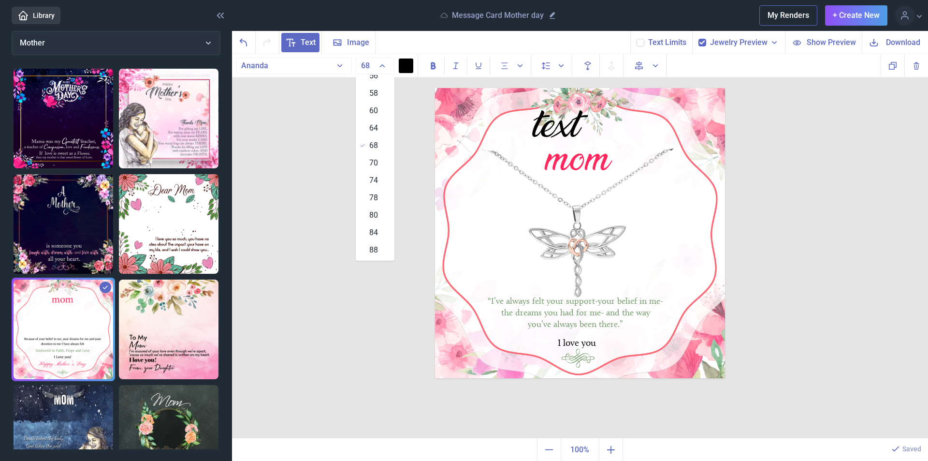
click at [374, 250] on span "88" at bounding box center [373, 250] width 9 height 12
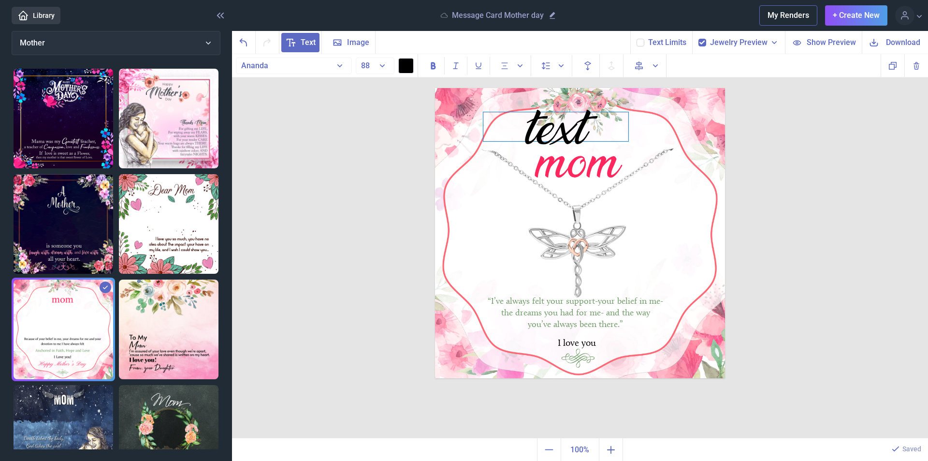
click at [556, 126] on div "text" at bounding box center [555, 126] width 145 height 29
click at [384, 66] on button "88" at bounding box center [375, 66] width 39 height 16
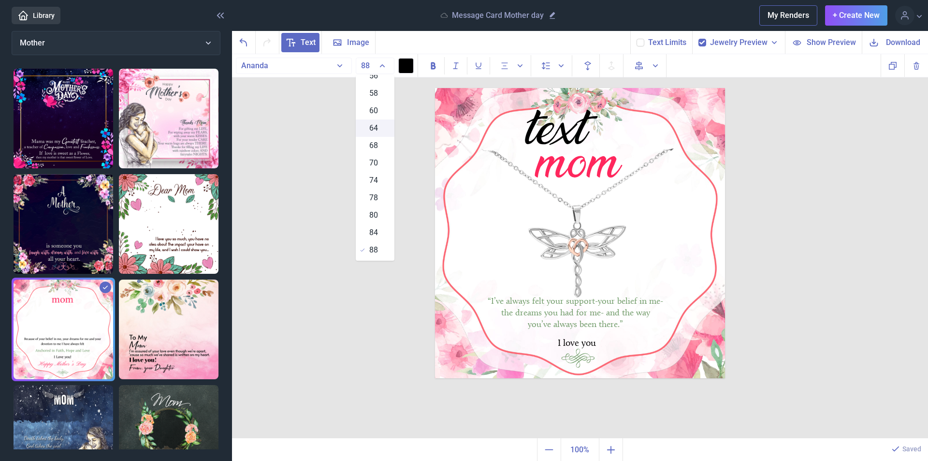
click at [376, 127] on div "64" at bounding box center [375, 127] width 39 height 17
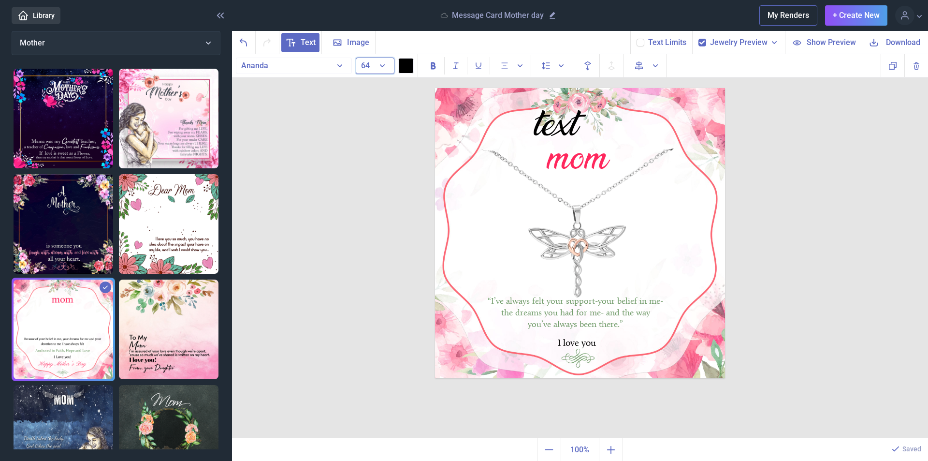
click at [383, 64] on button "64" at bounding box center [375, 66] width 39 height 16
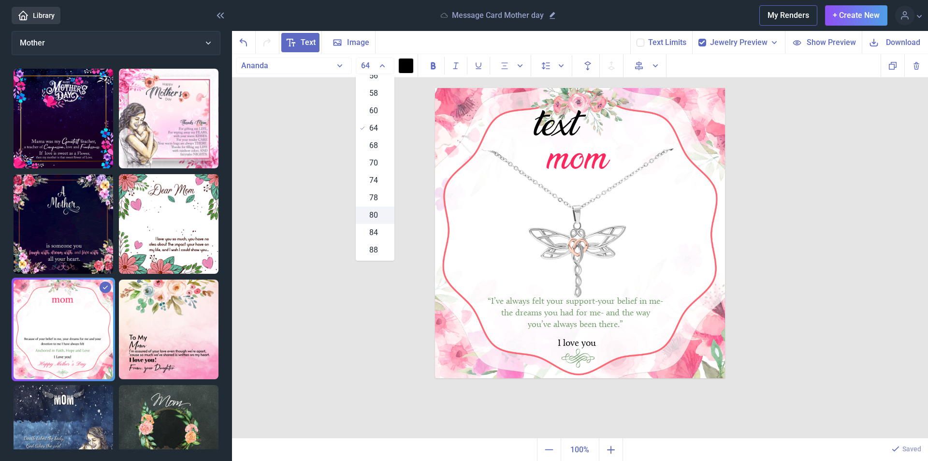
click at [375, 216] on span "80" at bounding box center [373, 215] width 9 height 12
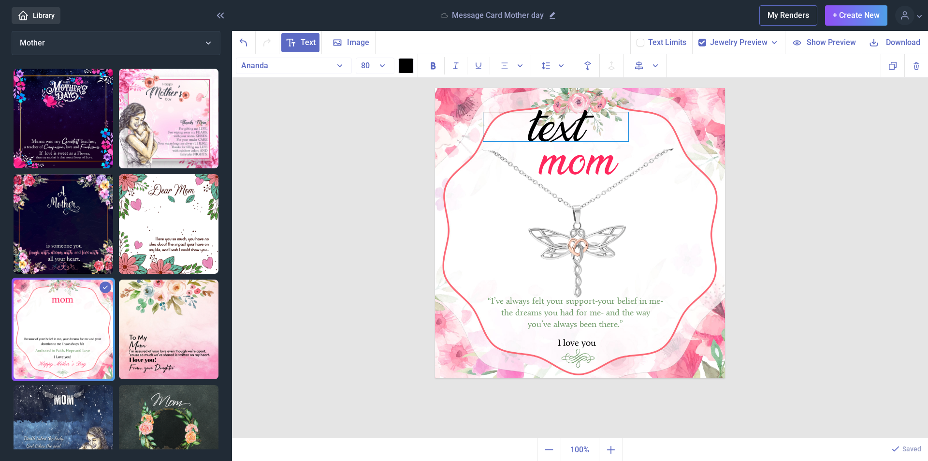
click at [569, 136] on div "text" at bounding box center [555, 126] width 145 height 29
click at [382, 66] on button "80" at bounding box center [375, 66] width 39 height 16
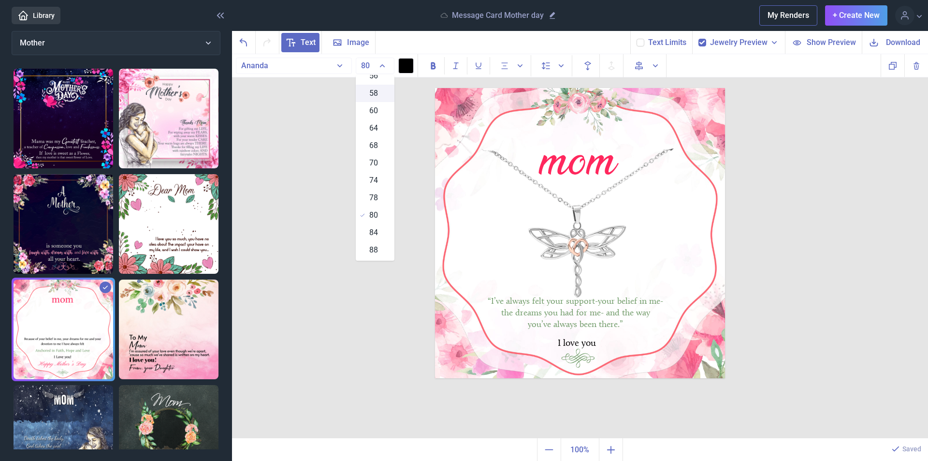
click at [372, 96] on span "58" at bounding box center [373, 93] width 9 height 12
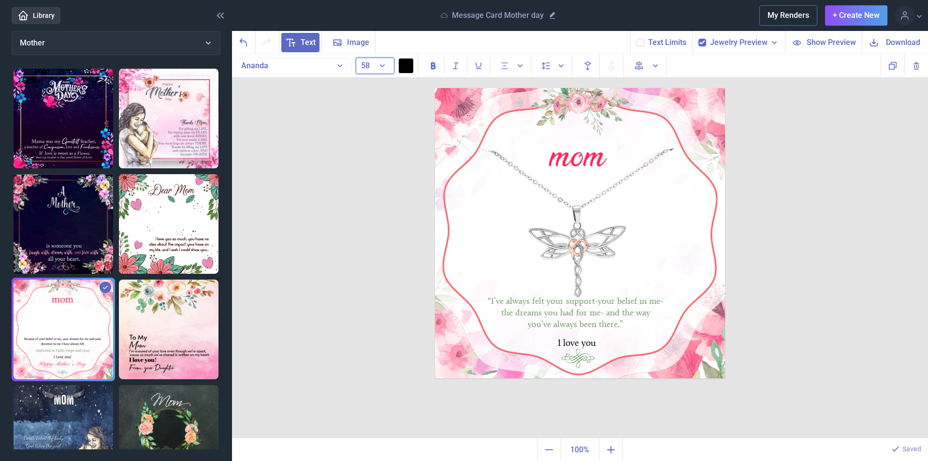
click at [379, 62] on button "58" at bounding box center [375, 66] width 39 height 16
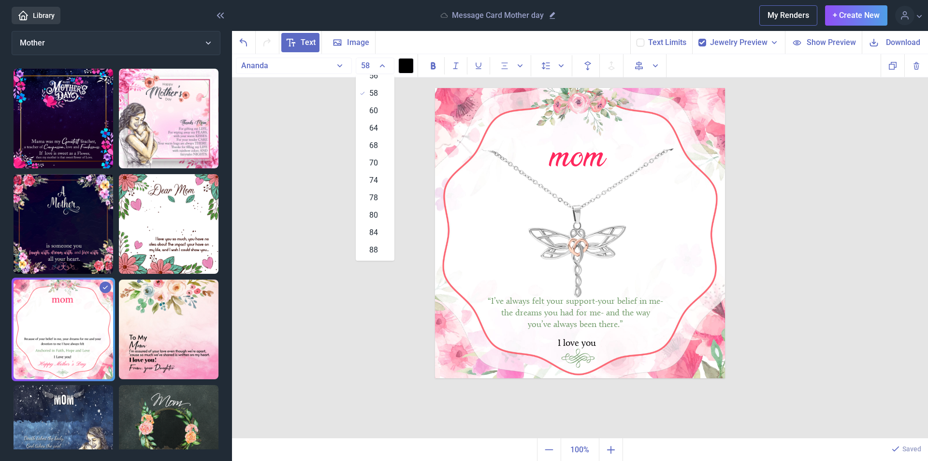
click at [378, 214] on div "80" at bounding box center [375, 214] width 39 height 17
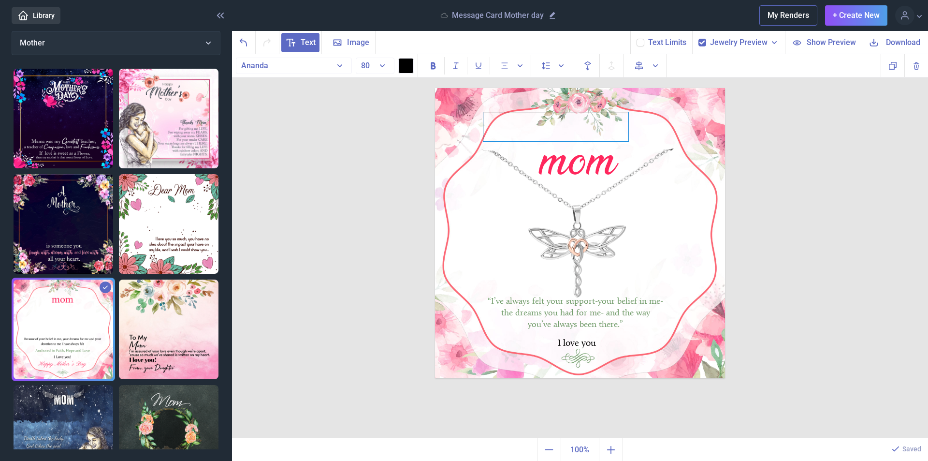
click at [573, 130] on div at bounding box center [555, 126] width 145 height 29
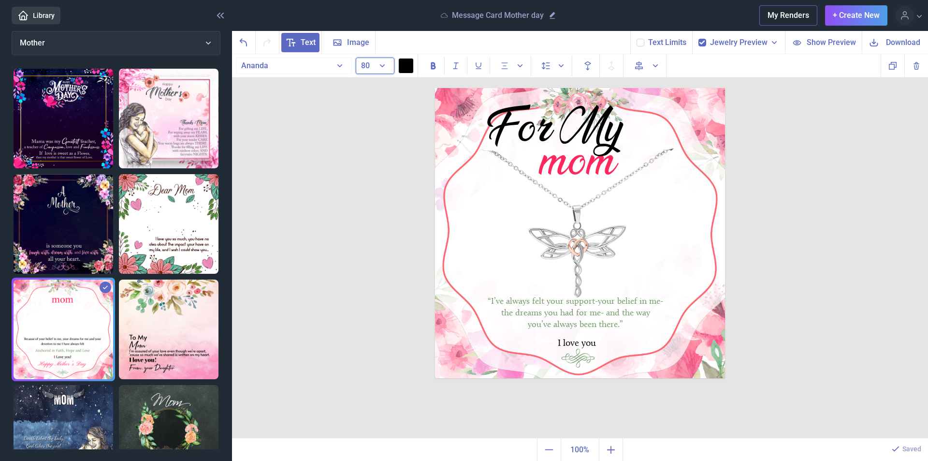
click at [382, 64] on button "80" at bounding box center [375, 66] width 39 height 16
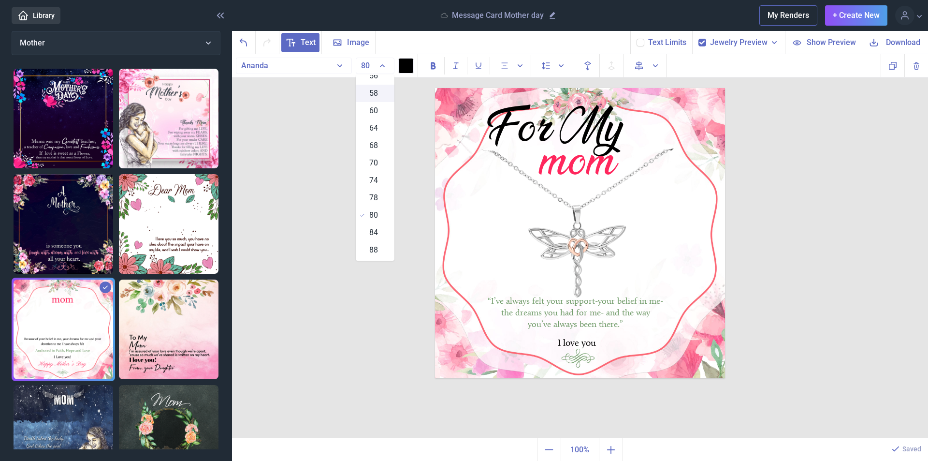
click at [374, 92] on span "58" at bounding box center [373, 93] width 9 height 12
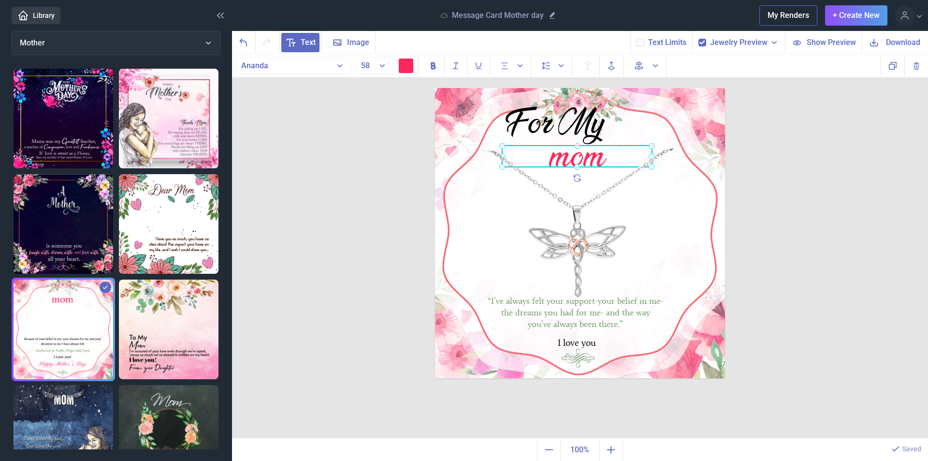
click at [435, 88] on div "mom" at bounding box center [435, 88] width 0 height 0
drag, startPoint x: 579, startPoint y: 154, endPoint x: 578, endPoint y: 166, distance: 11.6
click at [578, 166] on div at bounding box center [577, 167] width 150 height 21
click at [578, 165] on div at bounding box center [577, 167] width 150 height 21
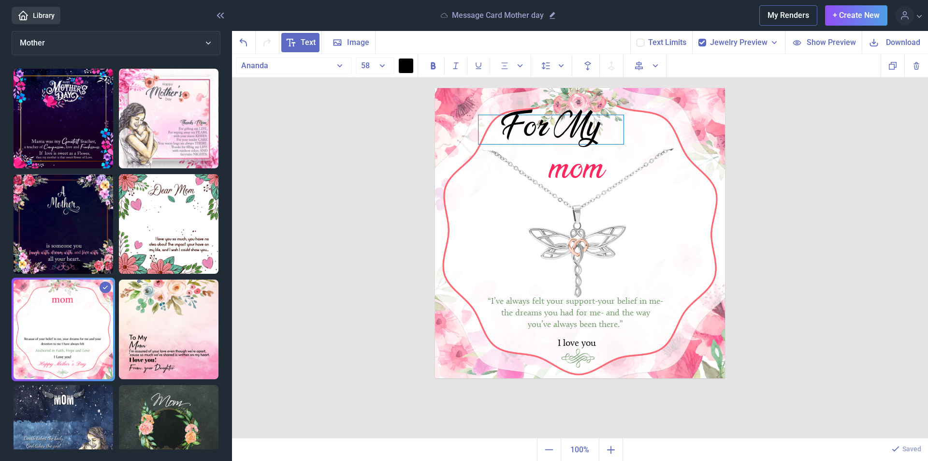
click at [577, 132] on div "For My" at bounding box center [551, 129] width 145 height 29
drag, startPoint x: 577, startPoint y: 131, endPoint x: 595, endPoint y: 140, distance: 19.5
click at [595, 140] on div "For My" at bounding box center [568, 138] width 145 height 29
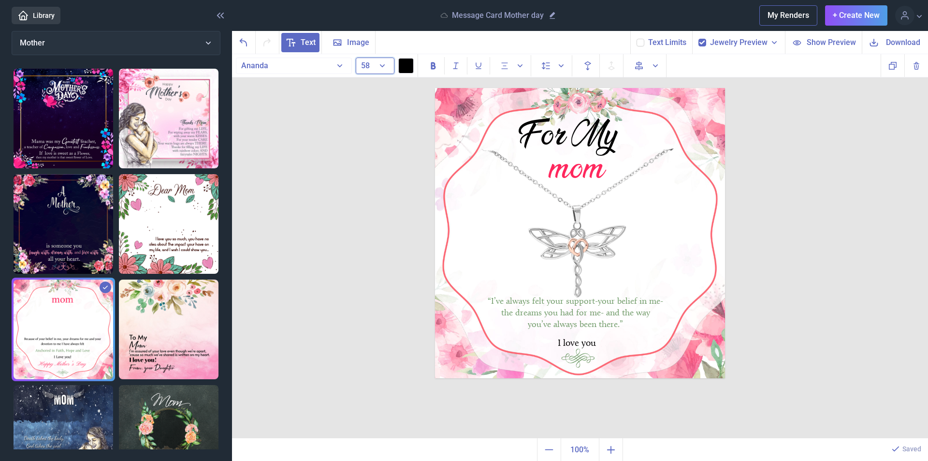
click at [380, 63] on button "58" at bounding box center [375, 66] width 39 height 16
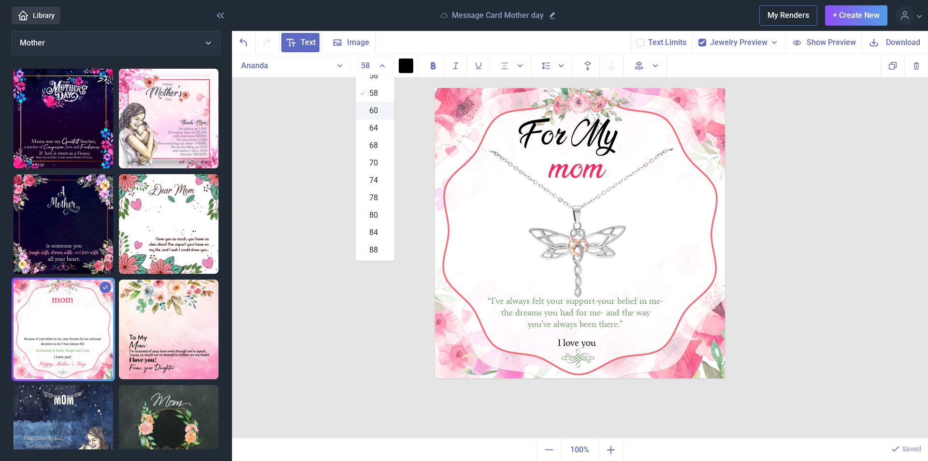
click at [375, 110] on span "60" at bounding box center [373, 111] width 9 height 12
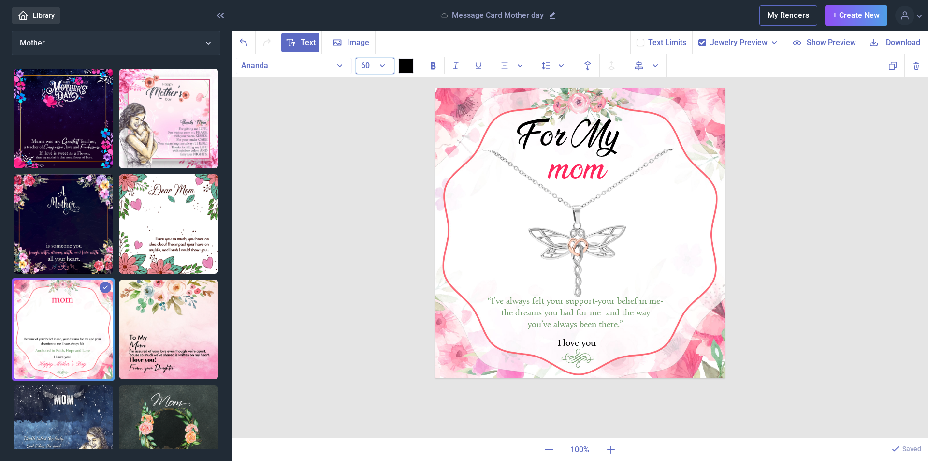
click at [384, 67] on button "60" at bounding box center [375, 66] width 39 height 16
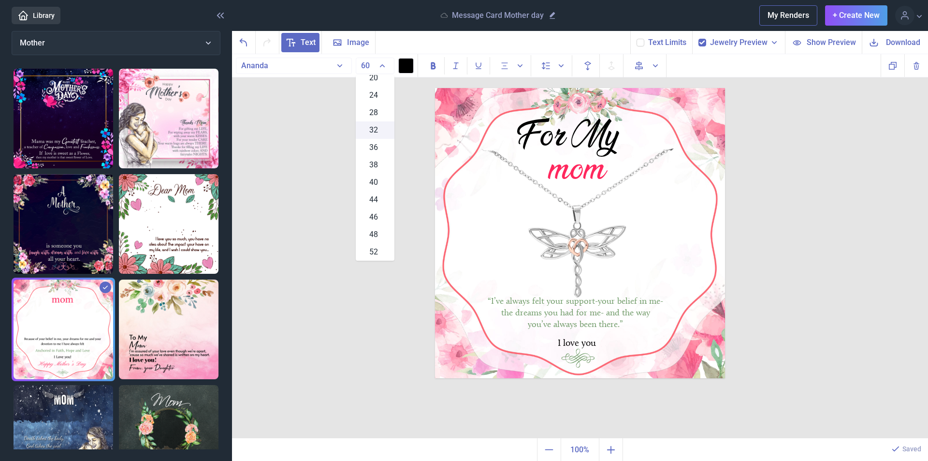
click at [373, 130] on span "32" at bounding box center [373, 130] width 9 height 12
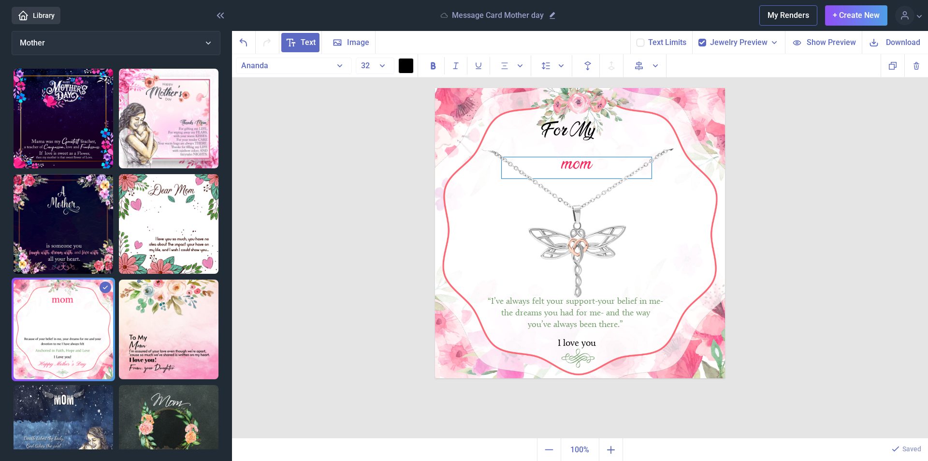
click at [575, 88] on div "mom" at bounding box center [580, 88] width 290 height 0
click at [575, 165] on div at bounding box center [577, 167] width 150 height 21
click at [384, 65] on button "32" at bounding box center [375, 66] width 39 height 16
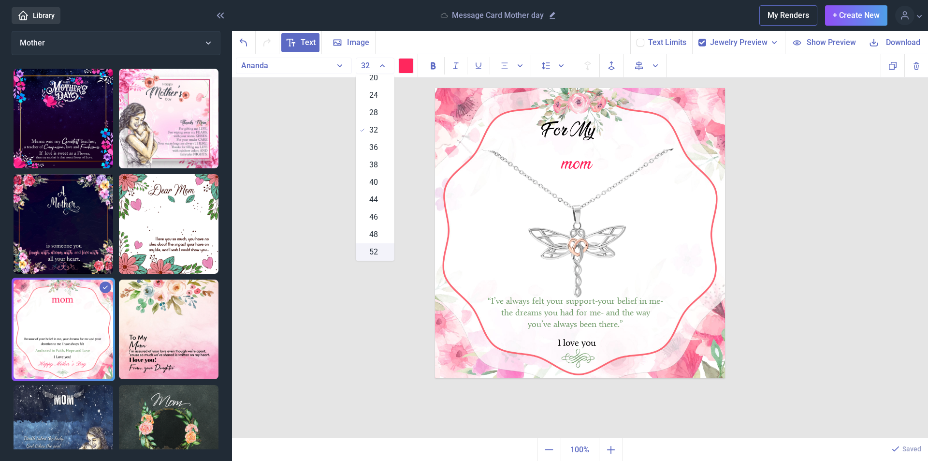
click at [371, 253] on span "52" at bounding box center [373, 252] width 9 height 12
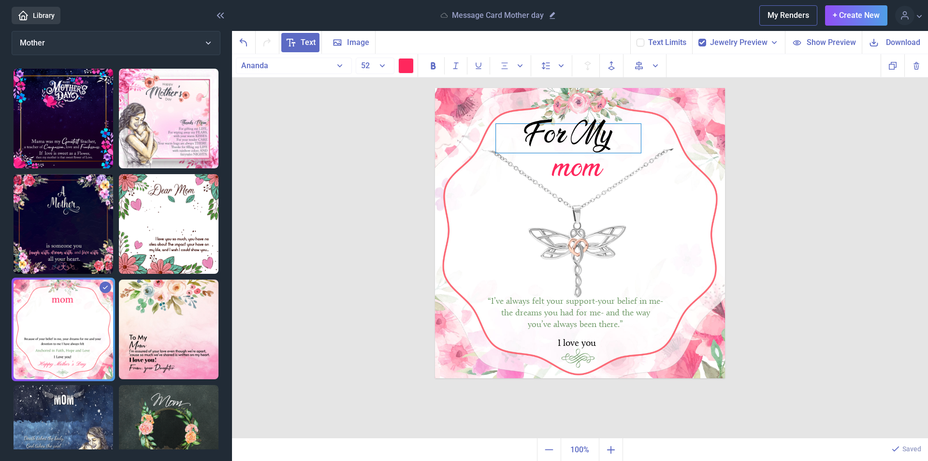
click at [584, 130] on div "For My" at bounding box center [568, 138] width 145 height 29
click at [611, 135] on div "For My" at bounding box center [568, 140] width 145 height 29
click at [595, 138] on div at bounding box center [568, 140] width 145 height 29
click at [501, 189] on img at bounding box center [580, 233] width 290 height 290
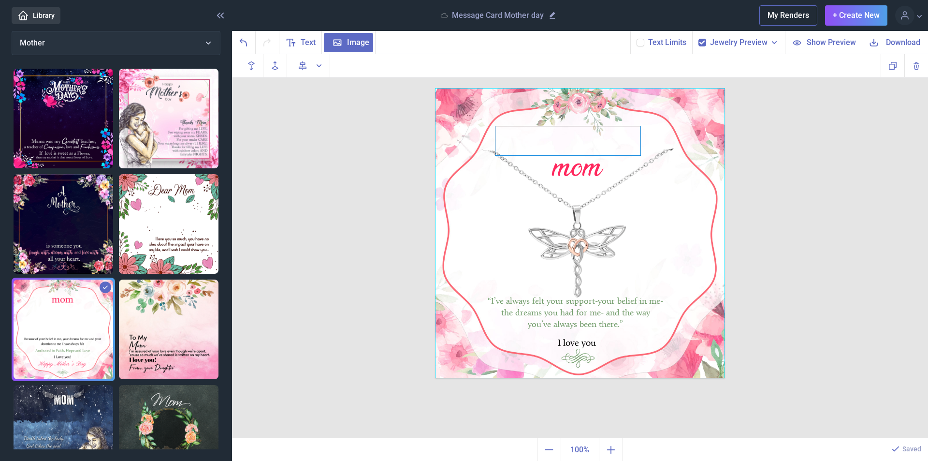
click at [582, 144] on div at bounding box center [567, 140] width 145 height 29
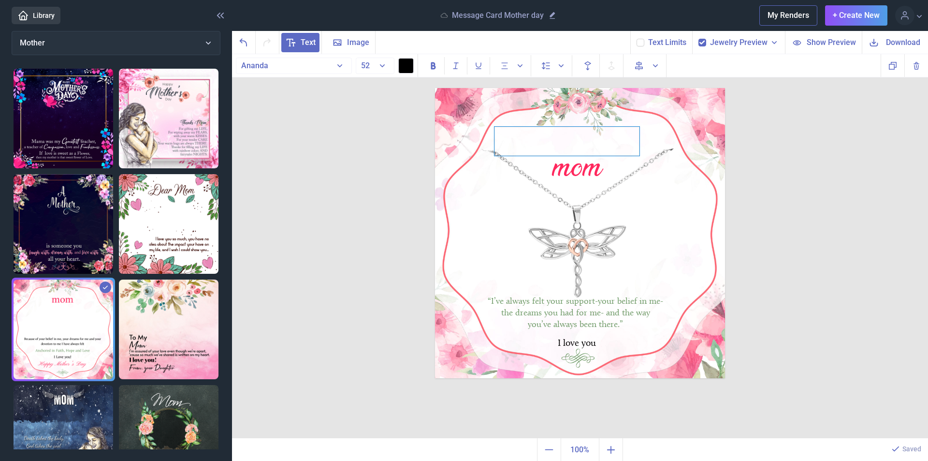
click at [632, 150] on div at bounding box center [567, 141] width 145 height 29
drag, startPoint x: 632, startPoint y: 150, endPoint x: 867, endPoint y: 168, distance: 236.1
click at [867, 168] on div "mom “I’ve always felt your support-your belief in me- the dreams you had for me…" at bounding box center [580, 246] width 696 height 384
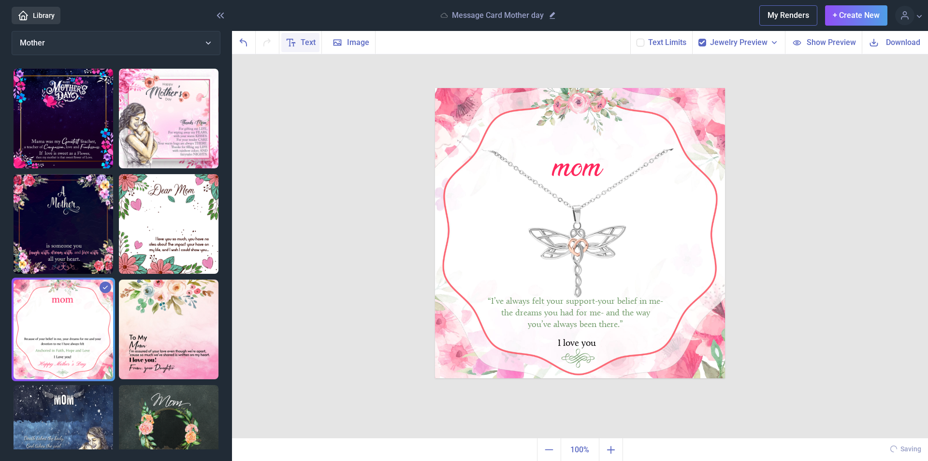
click at [299, 42] on span "Text" at bounding box center [300, 42] width 38 height 19
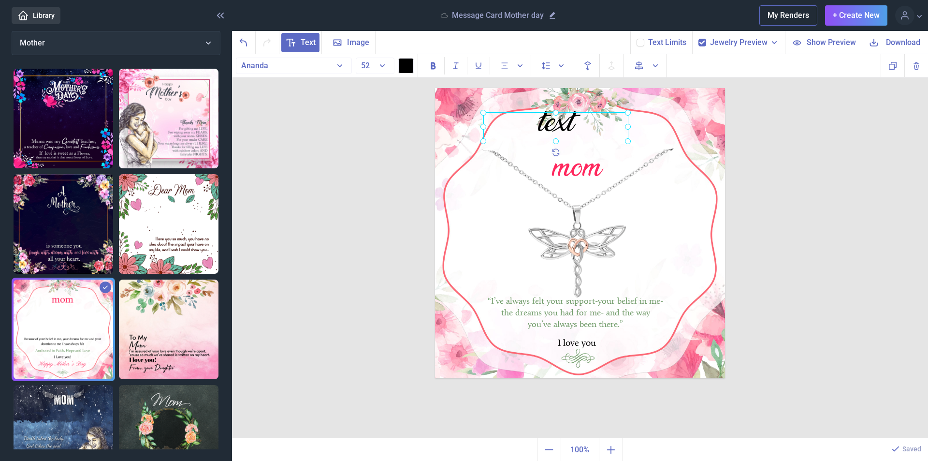
click at [556, 129] on div at bounding box center [555, 126] width 145 height 29
click at [584, 127] on div "text" at bounding box center [555, 126] width 145 height 29
click at [383, 65] on button "52" at bounding box center [375, 66] width 39 height 16
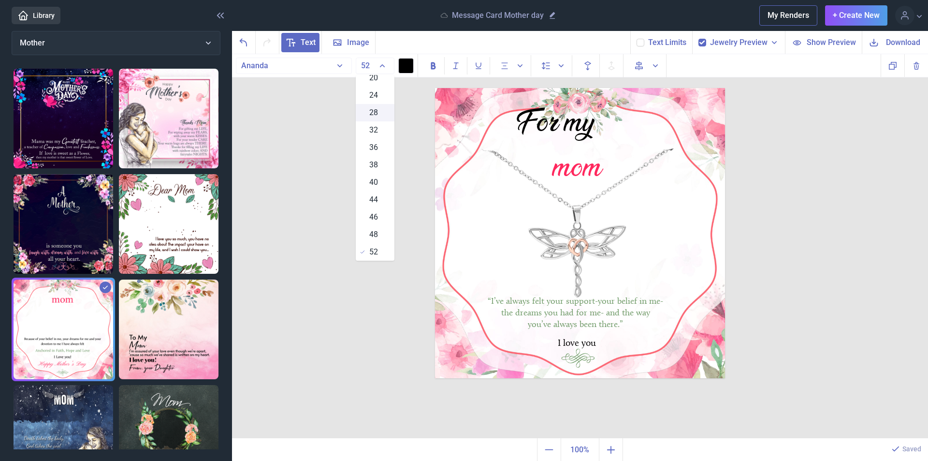
click at [376, 112] on div "28" at bounding box center [375, 112] width 39 height 17
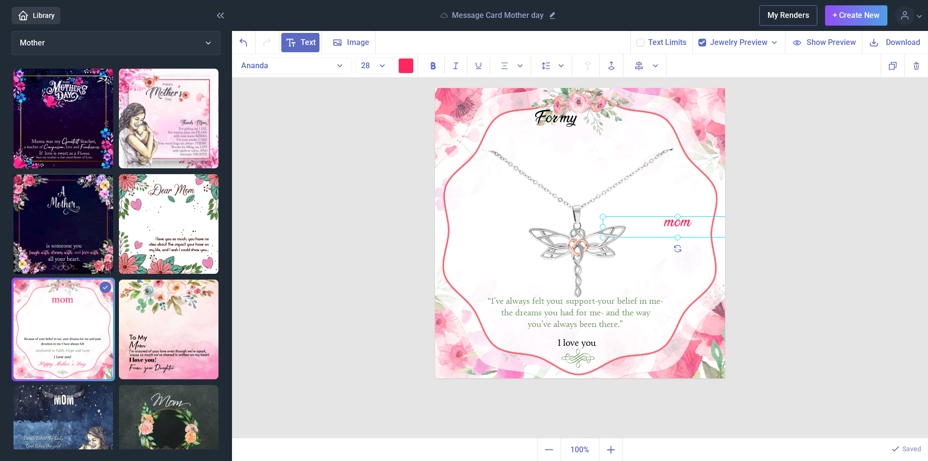
drag, startPoint x: 572, startPoint y: 164, endPoint x: 673, endPoint y: 223, distance: 117.0
click at [435, 88] on div "mom" at bounding box center [435, 88] width 0 height 0
click at [672, 223] on div at bounding box center [678, 226] width 150 height 21
click at [561, 116] on div "For my" at bounding box center [555, 126] width 145 height 29
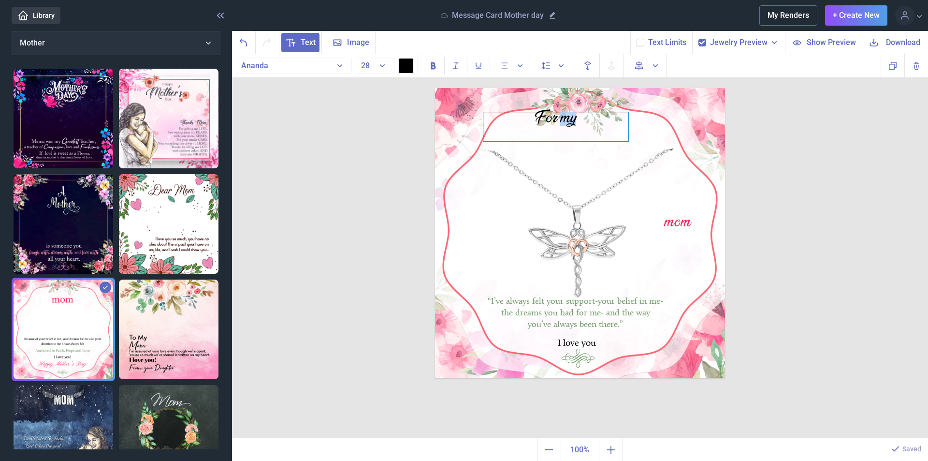
click at [560, 116] on div "For my" at bounding box center [555, 126] width 145 height 29
click at [673, 88] on div "mom" at bounding box center [580, 88] width 290 height 0
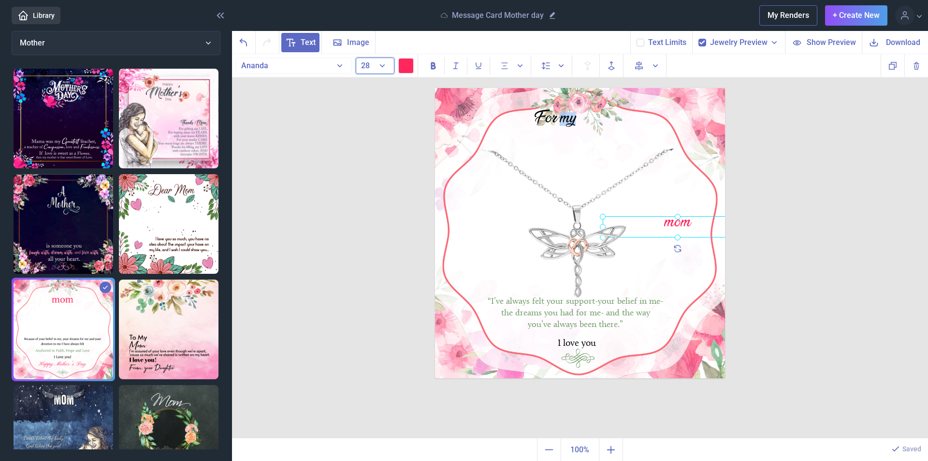
click at [383, 66] on button "28" at bounding box center [375, 66] width 39 height 16
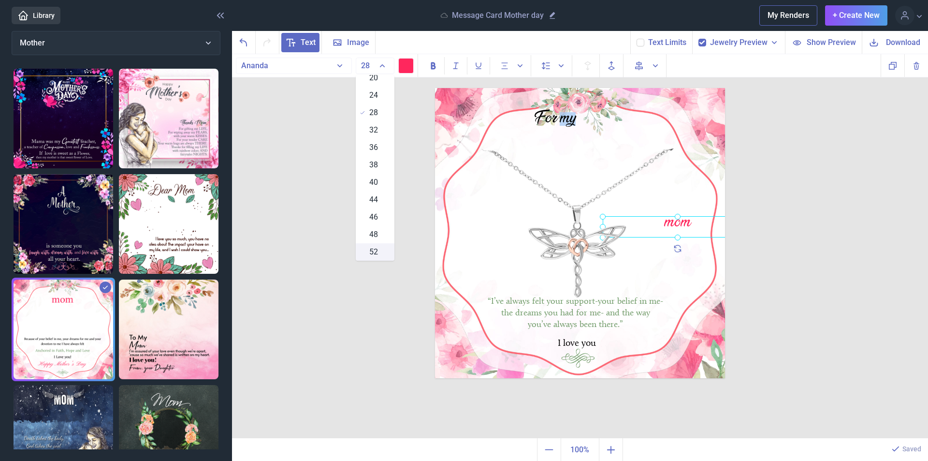
click at [375, 254] on span "52" at bounding box center [373, 252] width 9 height 12
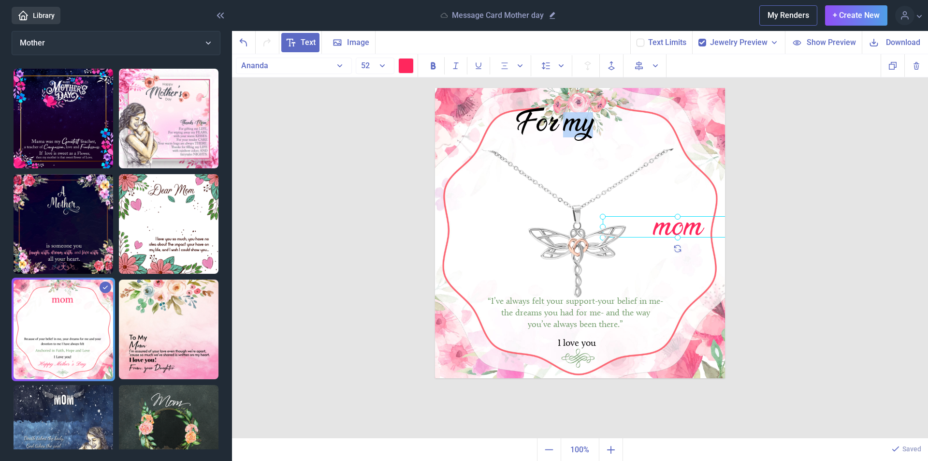
click at [684, 228] on div at bounding box center [678, 226] width 150 height 21
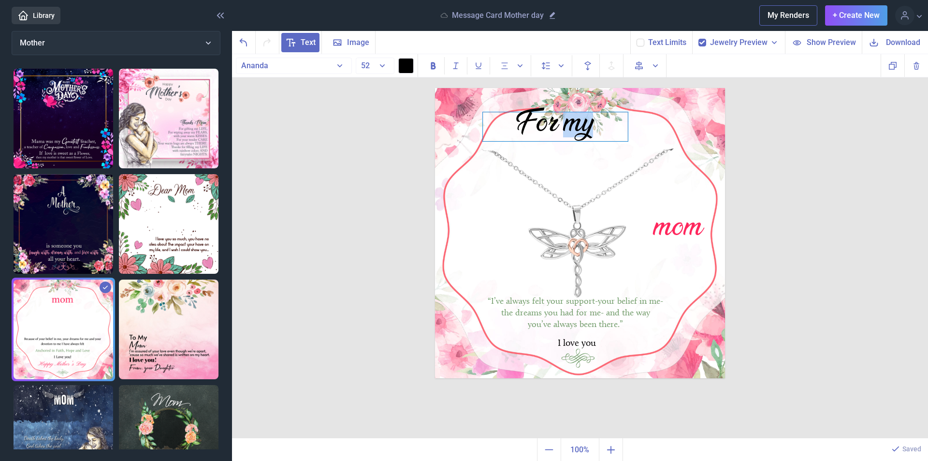
click at [577, 131] on div "For my" at bounding box center [555, 126] width 145 height 29
click at [566, 125] on div "y" at bounding box center [555, 126] width 145 height 29
drag, startPoint x: 569, startPoint y: 131, endPoint x: 852, endPoint y: 152, distance: 284.1
click at [852, 152] on div "mom “I’ve always felt your support-your belief in me- the dreams you had for me…" at bounding box center [580, 246] width 696 height 384
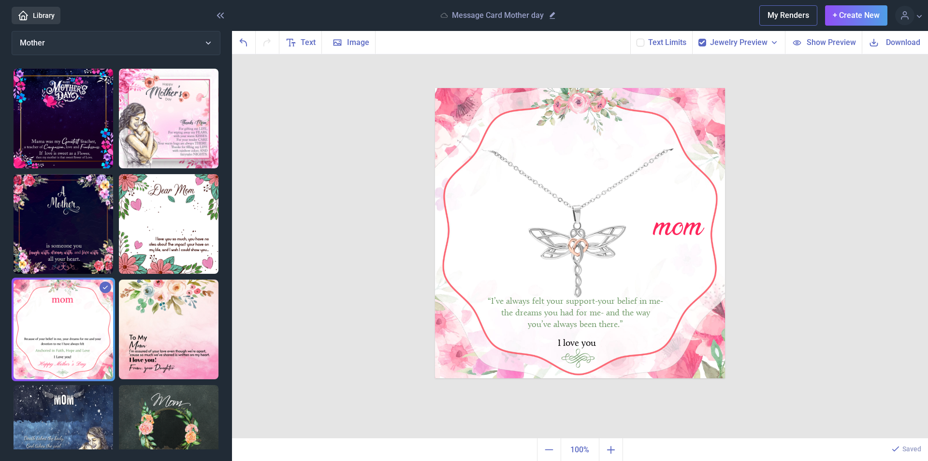
click at [845, 157] on div "mom “I’ve always felt your support-your belief in me- the dreams you had for me…" at bounding box center [580, 246] width 696 height 384
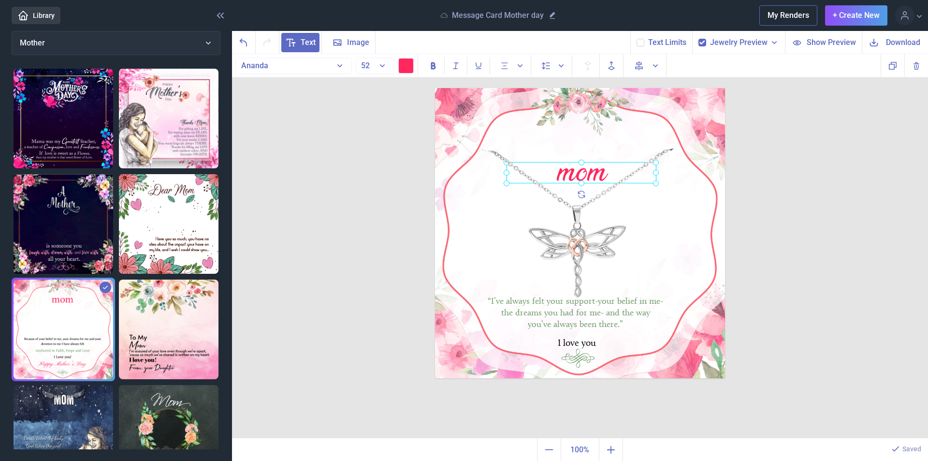
drag, startPoint x: 680, startPoint y: 231, endPoint x: 583, endPoint y: 177, distance: 110.4
click at [435, 88] on div "mom" at bounding box center [435, 88] width 0 height 0
click at [382, 66] on button "52" at bounding box center [375, 66] width 39 height 16
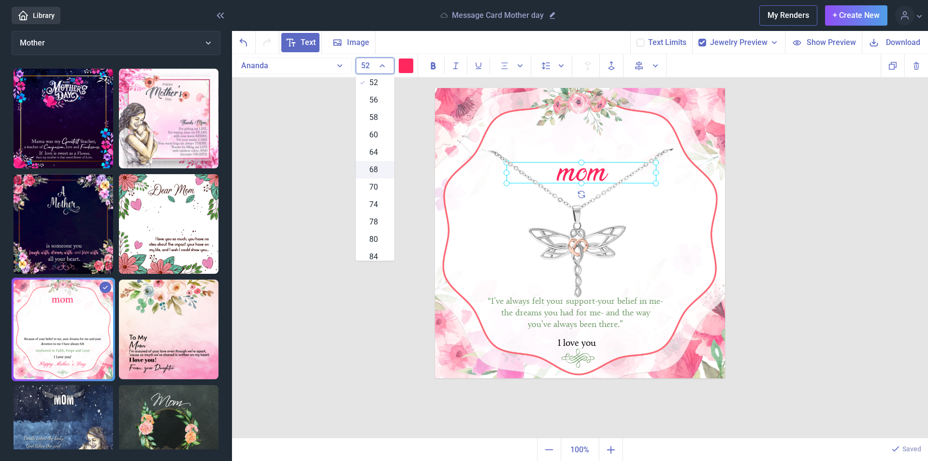
scroll to position [387, 0]
click at [373, 218] on span "90" at bounding box center [373, 219] width 9 height 12
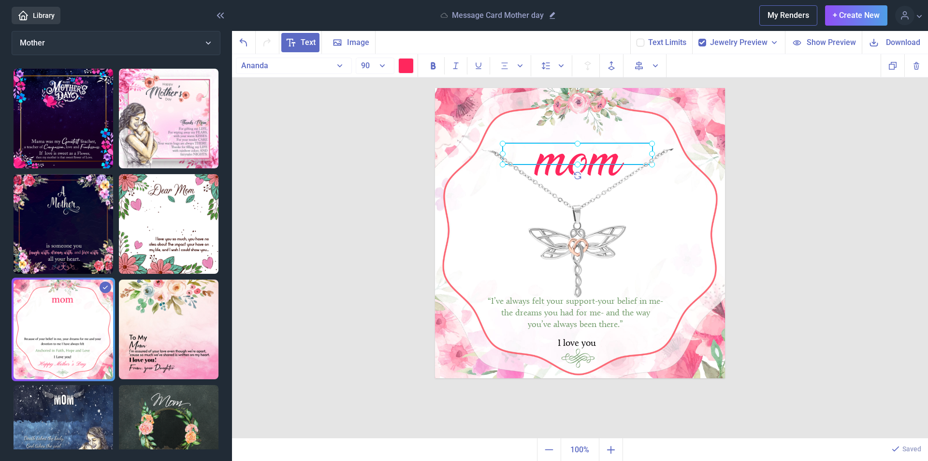
drag, startPoint x: 575, startPoint y: 190, endPoint x: 571, endPoint y: 171, distance: 19.2
click at [571, 164] on div "mom" at bounding box center [578, 153] width 150 height 21
click at [665, 216] on img at bounding box center [580, 233] width 290 height 290
click at [566, 162] on div "mom" at bounding box center [580, 151] width 150 height 21
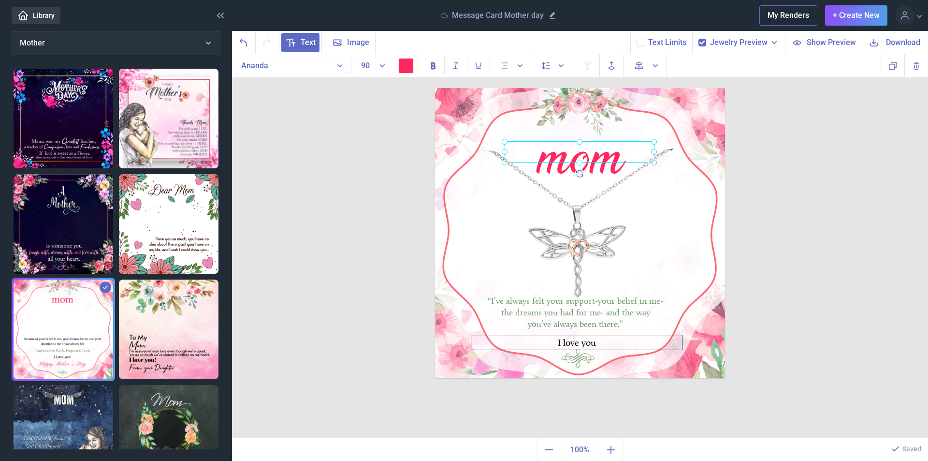
click at [580, 88] on div at bounding box center [580, 88] width 290 height 0
click at [580, 343] on div at bounding box center [576, 342] width 211 height 15
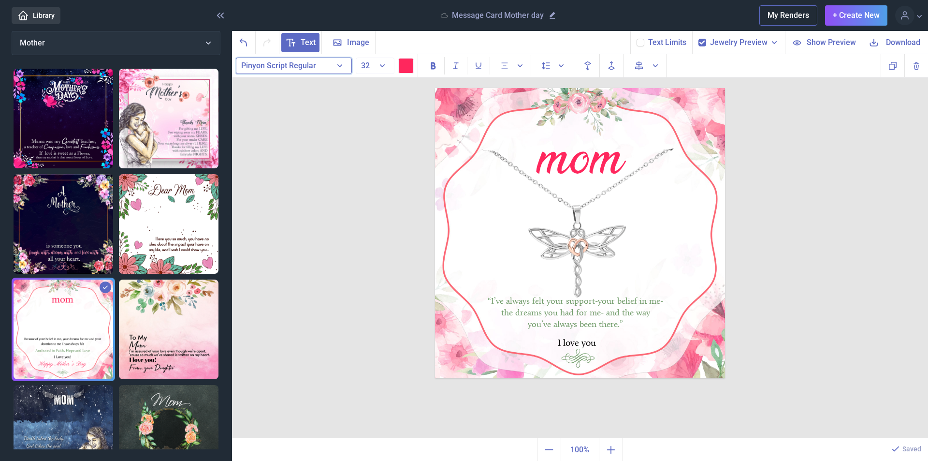
click at [339, 68] on button "Pinyon Script Regular" at bounding box center [294, 66] width 116 height 16
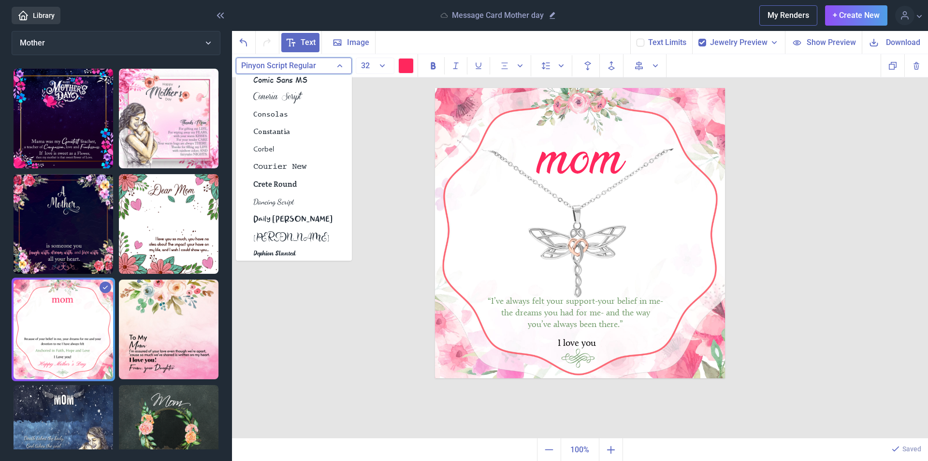
scroll to position [1208, 0]
click at [292, 199] on span "Dancing Script" at bounding box center [273, 198] width 41 height 12
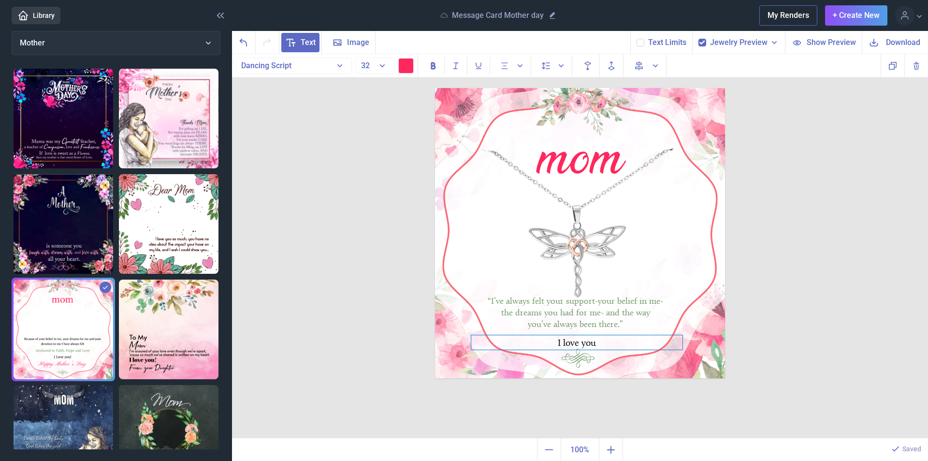
click at [582, 342] on div at bounding box center [576, 342] width 211 height 15
click at [591, 345] on div at bounding box center [576, 342] width 211 height 15
click at [335, 67] on button "Dancing Script" at bounding box center [294, 66] width 116 height 16
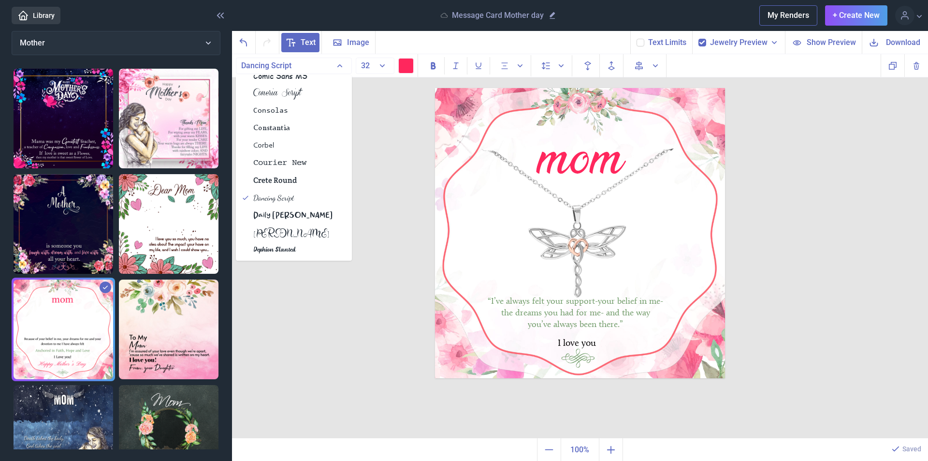
click at [289, 214] on span "Daily [PERSON_NAME]" at bounding box center [292, 215] width 79 height 12
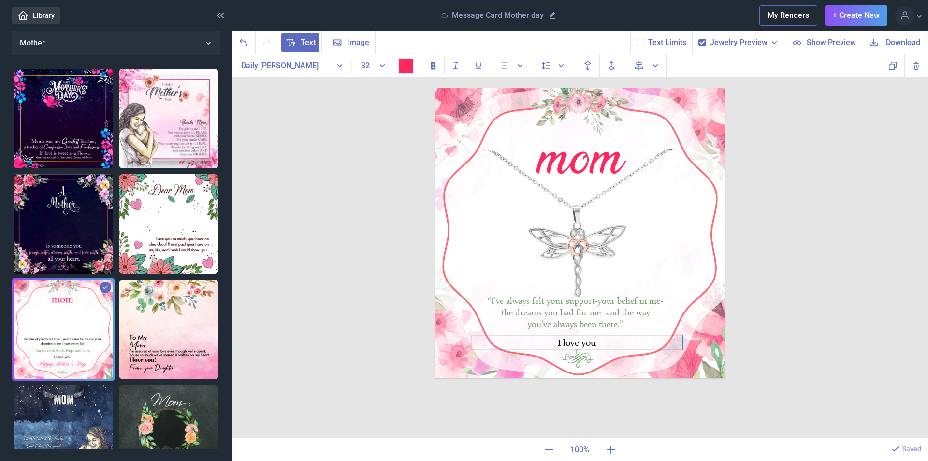
click at [586, 344] on div at bounding box center [576, 342] width 211 height 15
click at [454, 66] on icon "Italic" at bounding box center [456, 66] width 10 height 10
click at [609, 347] on div at bounding box center [576, 342] width 211 height 15
click at [609, 346] on div at bounding box center [576, 342] width 211 height 15
click at [610, 342] on div at bounding box center [576, 342] width 211 height 15
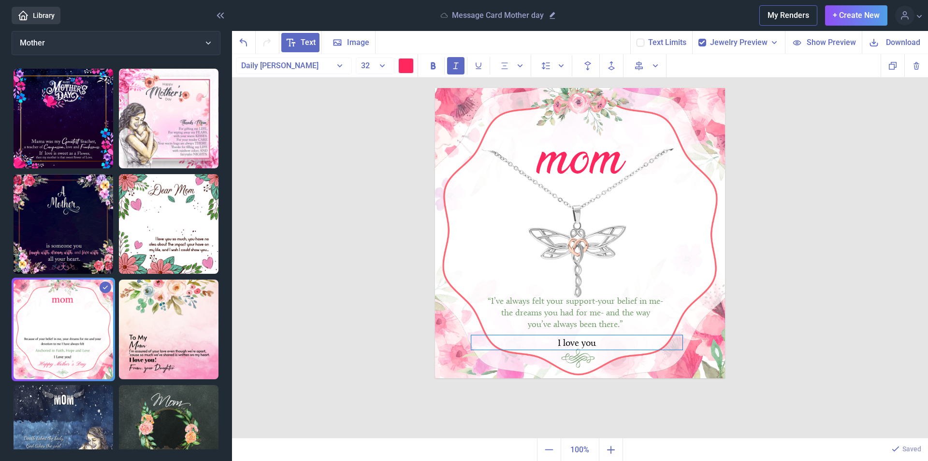
click at [610, 342] on div at bounding box center [576, 342] width 211 height 15
click at [594, 345] on div at bounding box center [576, 342] width 211 height 15
click at [575, 356] on img at bounding box center [580, 233] width 290 height 290
click at [573, 347] on div at bounding box center [576, 342] width 211 height 15
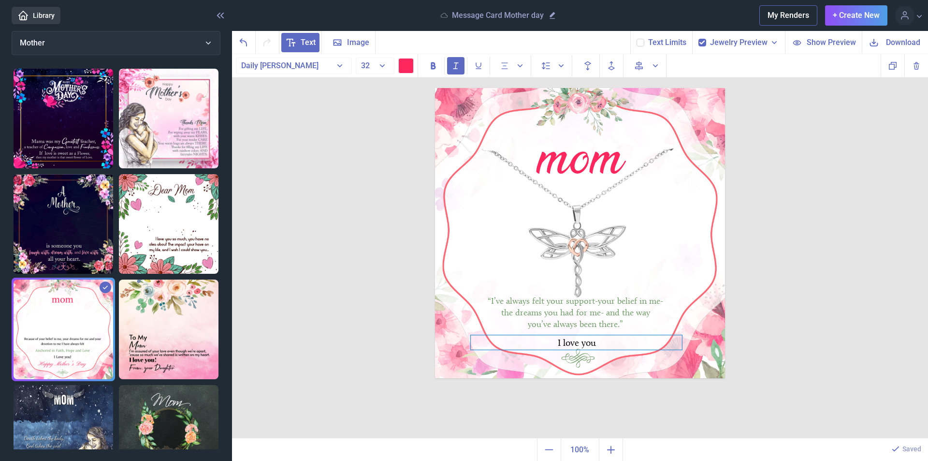
click at [573, 347] on div at bounding box center [576, 342] width 211 height 15
click at [592, 337] on div at bounding box center [576, 342] width 211 height 15
drag, startPoint x: 588, startPoint y: 342, endPoint x: 591, endPoint y: 328, distance: 14.8
click at [591, 328] on div at bounding box center [579, 327] width 211 height 15
click at [435, 88] on div "I love you" at bounding box center [435, 88] width 0 height 0
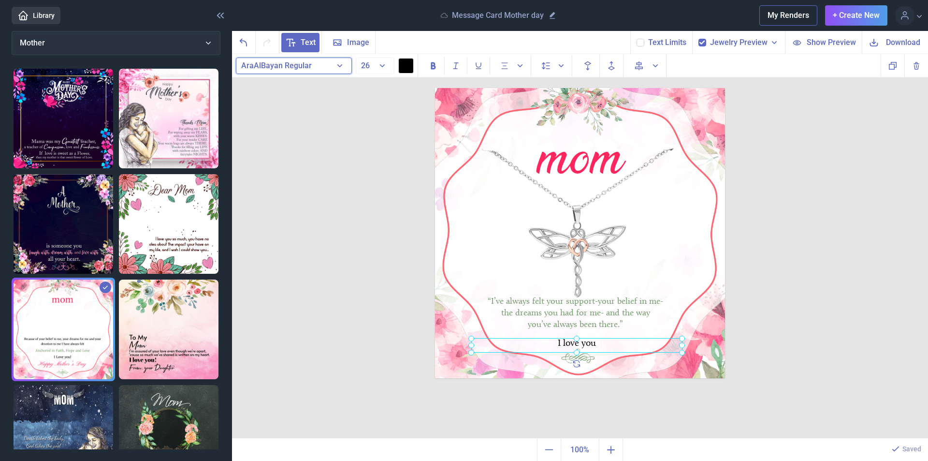
click at [343, 67] on button "AraAlBayan Regular" at bounding box center [294, 66] width 116 height 16
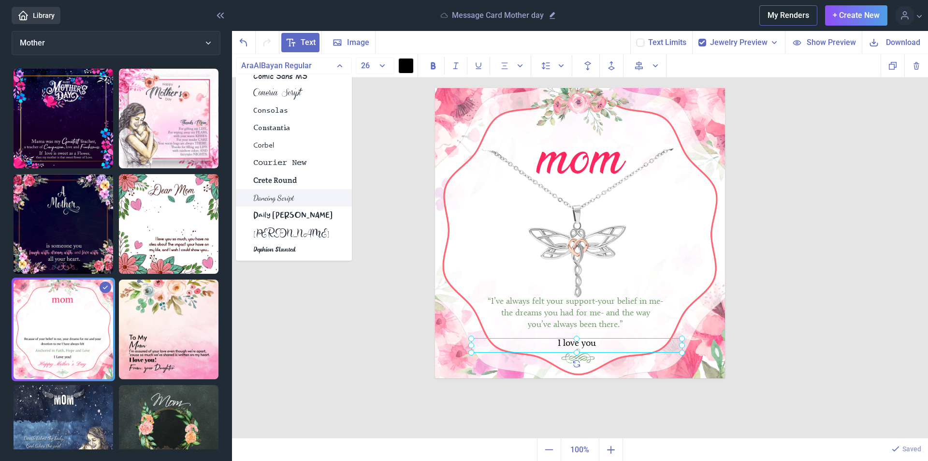
click at [291, 198] on span "Dancing Script" at bounding box center [273, 198] width 41 height 12
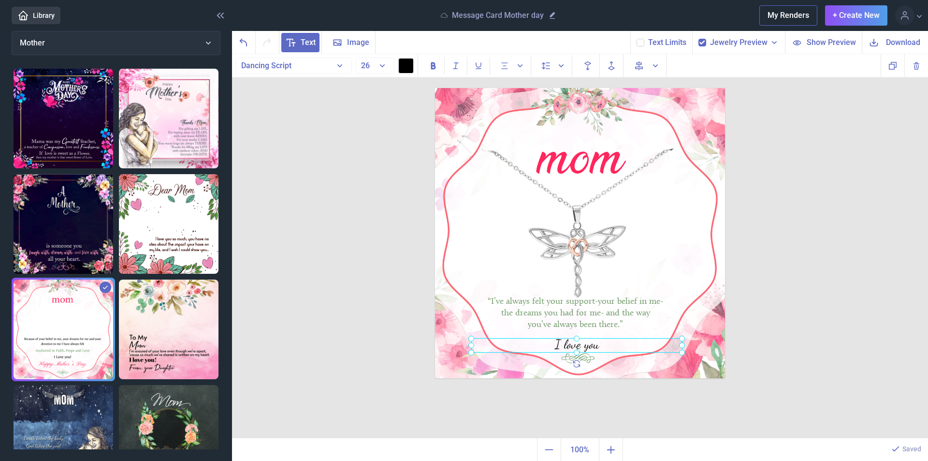
click at [627, 347] on div at bounding box center [576, 345] width 211 height 15
click at [577, 344] on div at bounding box center [576, 345] width 211 height 15
click at [831, 263] on div "mom “I’ve always felt your support-your belief in me- the dreams you had for me…" at bounding box center [580, 246] width 696 height 384
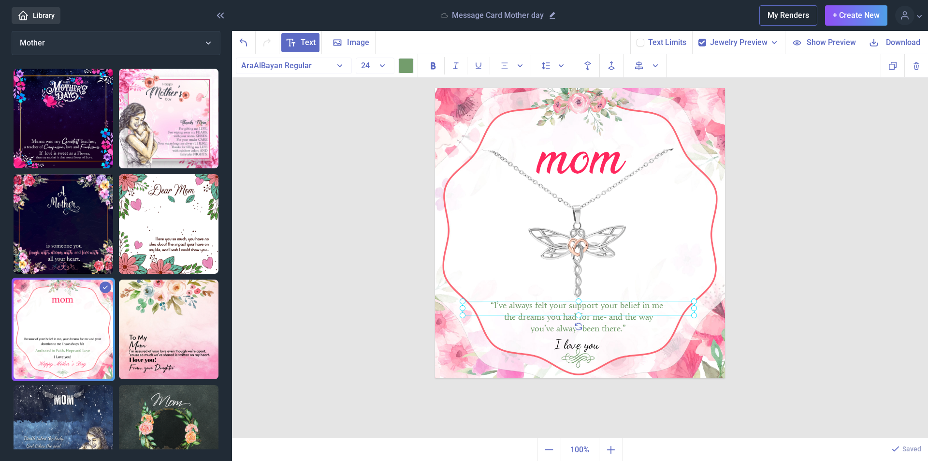
drag, startPoint x: 599, startPoint y: 309, endPoint x: 602, endPoint y: 313, distance: 5.2
click at [435, 88] on div "“I’ve always felt your support-your belief in me- the dreams you had for me- an…" at bounding box center [435, 88] width 0 height 0
click at [812, 306] on div "mom “I’ve always felt your support-your belief in me- the dreams you had for me…" at bounding box center [580, 246] width 696 height 384
click at [435, 88] on div "“I’ve always felt your support-your belief in me- the dreams you had for me- an…" at bounding box center [435, 88] width 0 height 0
click at [383, 68] on button "24" at bounding box center [375, 66] width 39 height 16
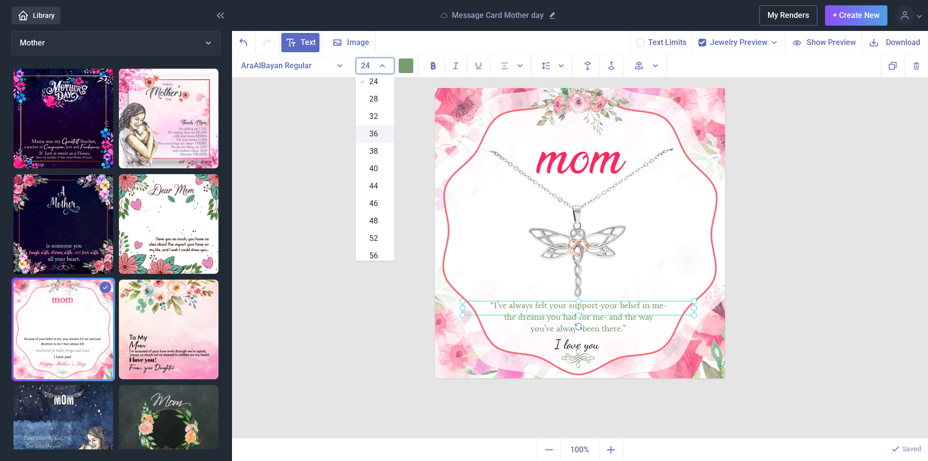
scroll to position [145, 0]
click at [376, 132] on div "32" at bounding box center [375, 129] width 39 height 17
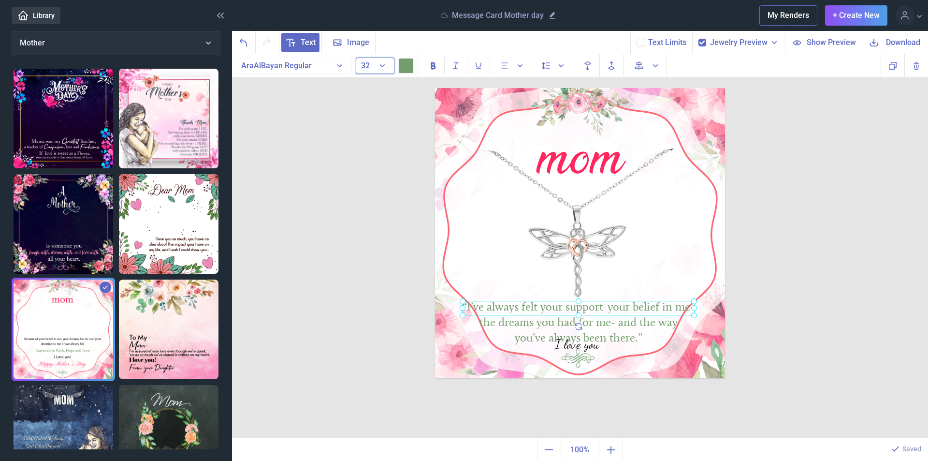
click at [381, 66] on button "32" at bounding box center [375, 66] width 39 height 16
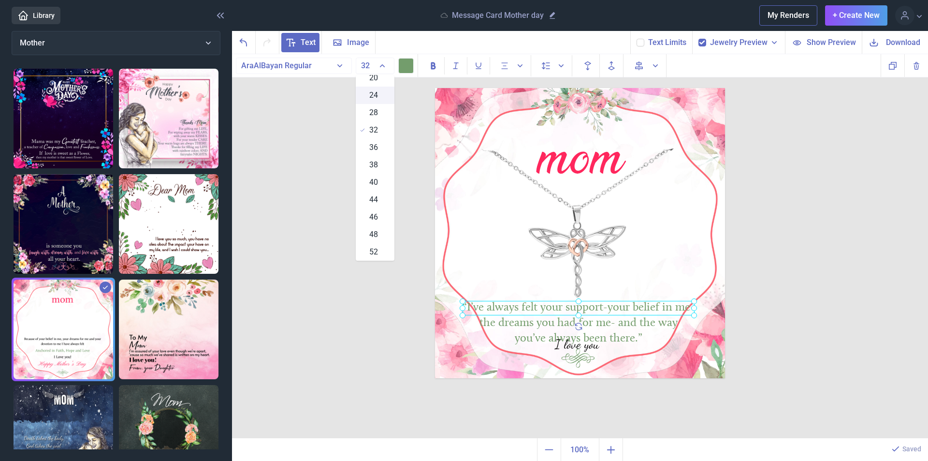
click at [377, 94] on div "24" at bounding box center [375, 95] width 39 height 17
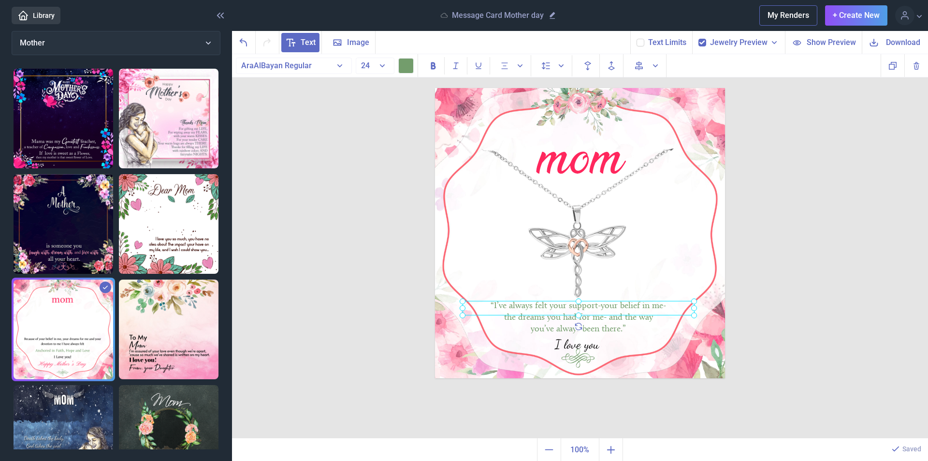
click at [377, 94] on div "mom “I’ve always felt your support-your belief in me- the dreams you had for me…" at bounding box center [580, 246] width 696 height 384
click at [435, 88] on div "“I’ve always felt your support-your belief in me- the dreams you had for me- an…" at bounding box center [435, 88] width 0 height 0
click at [384, 68] on button "24" at bounding box center [375, 66] width 39 height 16
click at [376, 114] on div "28" at bounding box center [375, 112] width 39 height 17
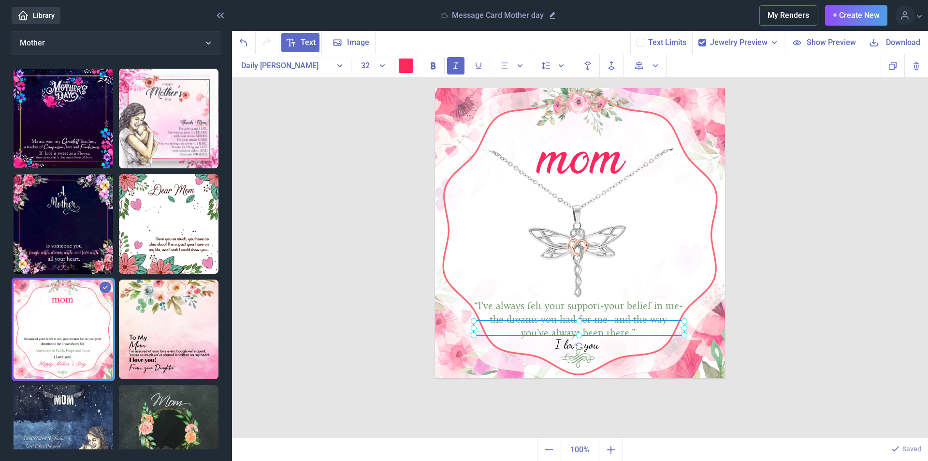
click at [435, 88] on div at bounding box center [435, 88] width 0 height 0
click at [711, 272] on img at bounding box center [580, 233] width 290 height 290
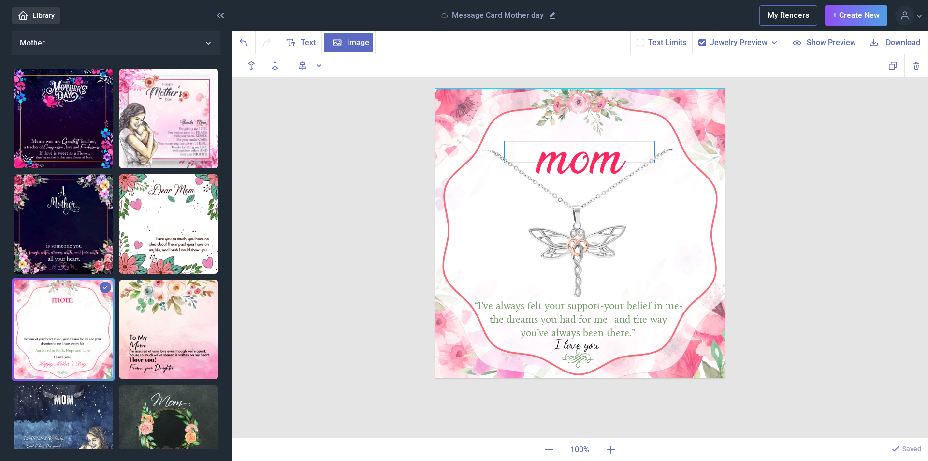
click at [589, 162] on div "mom" at bounding box center [580, 151] width 150 height 21
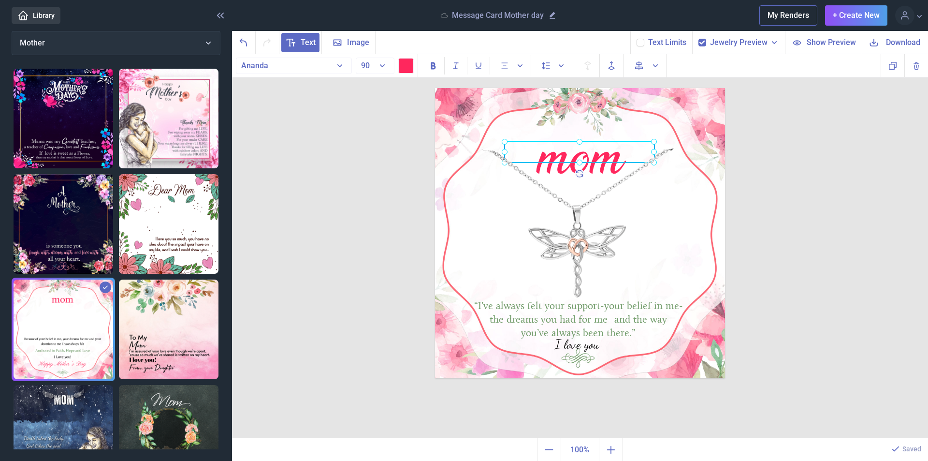
click at [587, 162] on div "mom" at bounding box center [580, 151] width 150 height 21
click at [408, 68] on button at bounding box center [405, 65] width 15 height 15
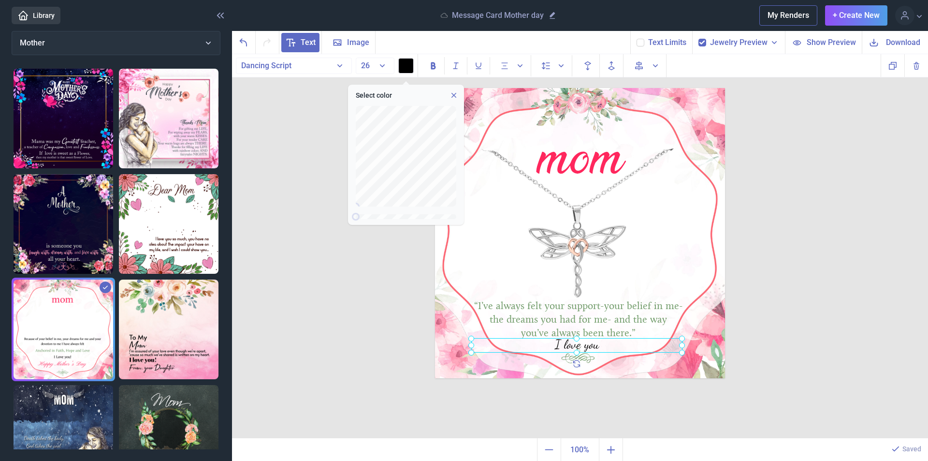
click at [435, 88] on div "I love you" at bounding box center [435, 88] width 0 height 0
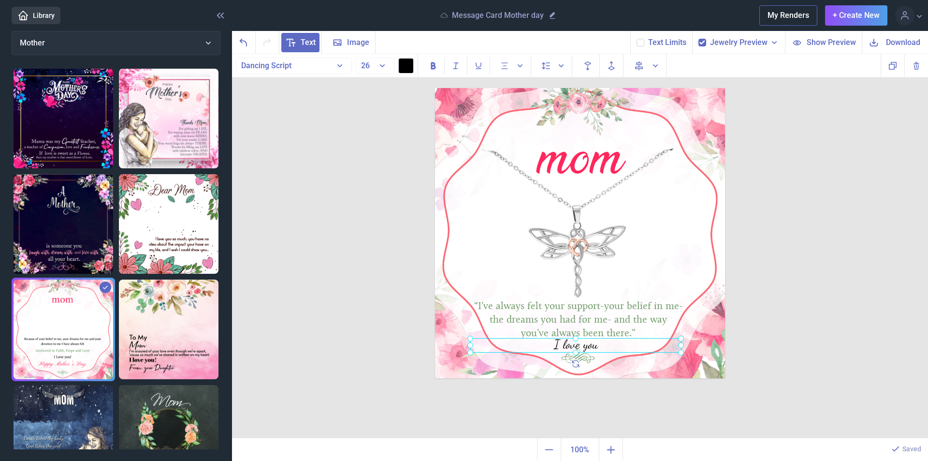
click at [604, 346] on div at bounding box center [575, 345] width 211 height 15
click at [414, 63] on div "Dancing Script Abril Fatface [GEOGRAPHIC_DATA] Accidental Presidency Accord [PE…" at bounding box center [325, 65] width 186 height 23
click at [408, 71] on button at bounding box center [405, 65] width 15 height 15
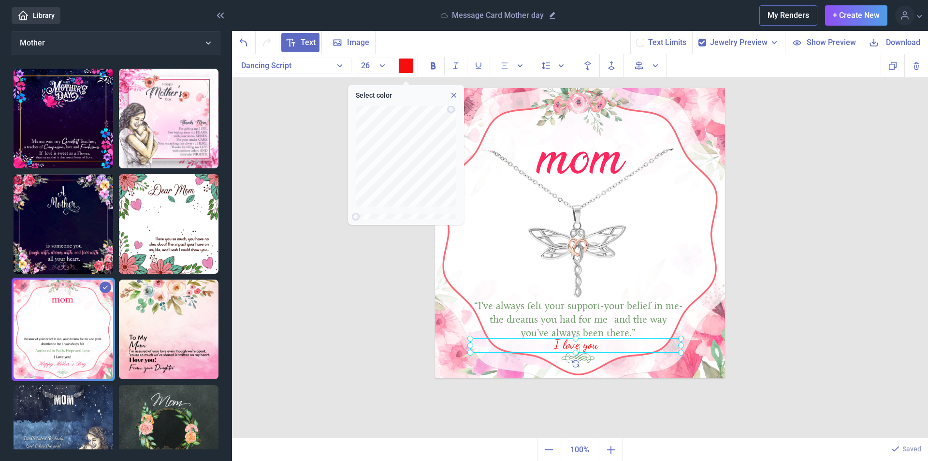
click at [801, 274] on div "mom “I’ve always felt your support-your belief in me- the dreams you had for me…" at bounding box center [580, 246] width 696 height 384
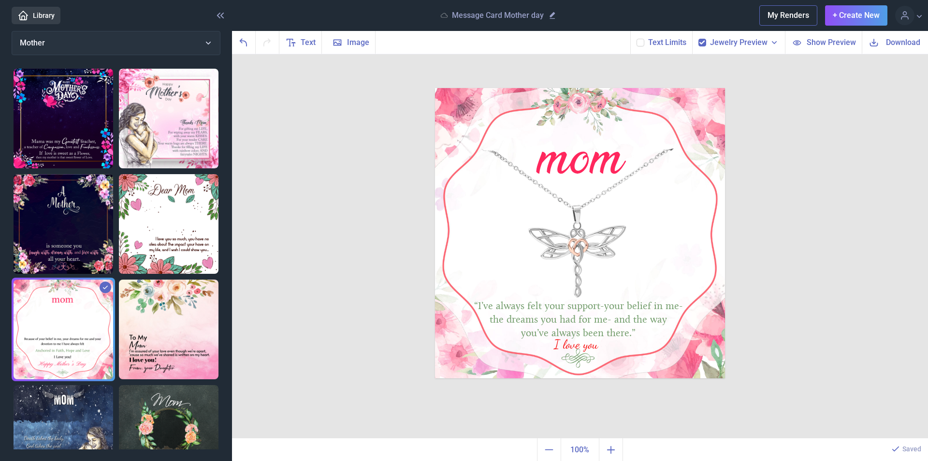
click at [901, 43] on span "Download" at bounding box center [903, 42] width 34 height 11
